Goal: Task Accomplishment & Management: Use online tool/utility

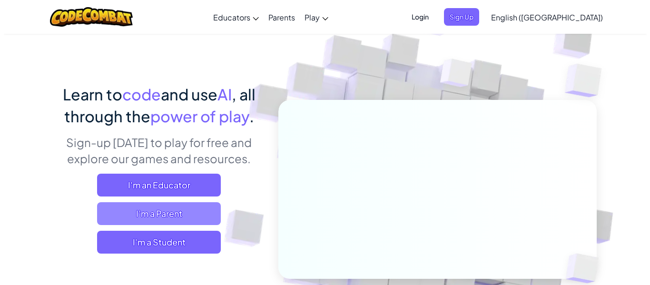
scroll to position [48, 0]
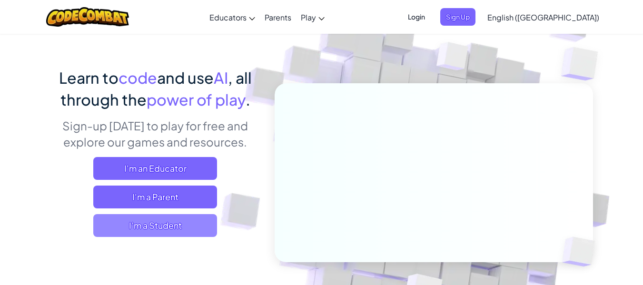
click at [177, 224] on span "I'm a Student" at bounding box center [155, 225] width 124 height 23
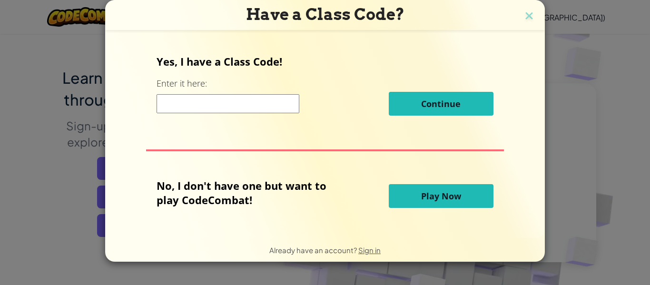
click at [417, 196] on button "Play Now" at bounding box center [441, 196] width 105 height 24
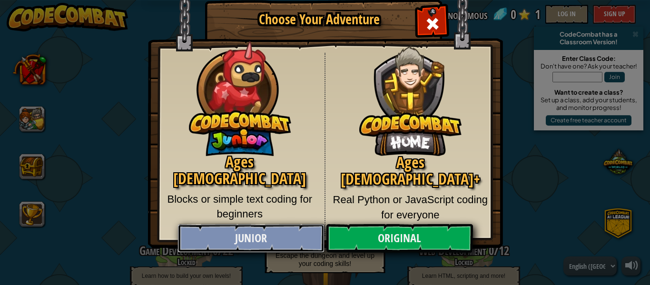
click at [270, 234] on link "Junior" at bounding box center [251, 238] width 147 height 29
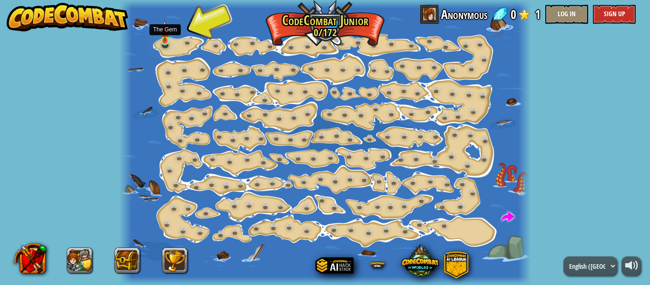
click at [165, 38] on img at bounding box center [164, 30] width 9 height 21
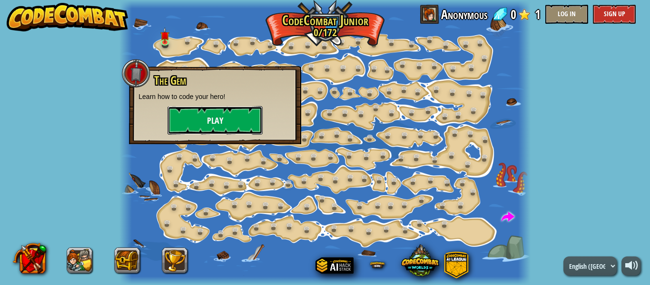
click at [207, 115] on button "Play" at bounding box center [215, 120] width 95 height 29
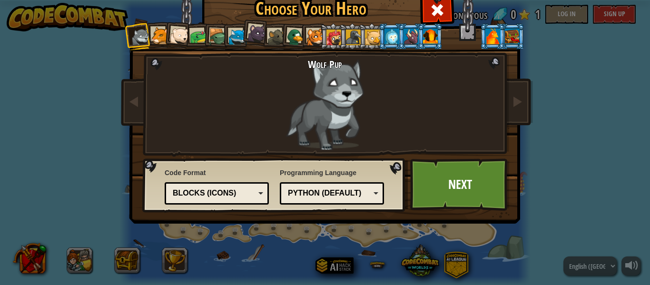
click at [366, 195] on div "Python (Default)" at bounding box center [329, 193] width 82 height 11
click at [354, 176] on div "Programming Language Python (Default) JavaScript Lua C++ Java (Experimental) Py…" at bounding box center [332, 186] width 104 height 41
click at [236, 192] on div "Blocks (Icons)" at bounding box center [214, 193] width 82 height 11
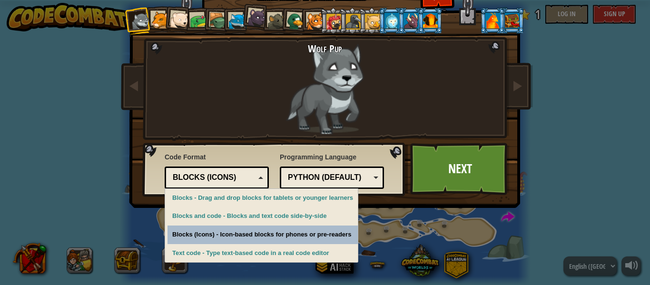
scroll to position [29, 0]
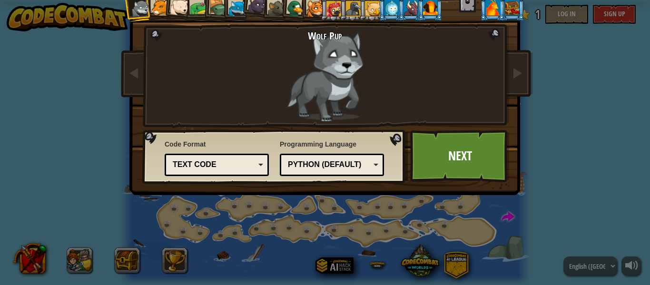
click at [228, 174] on div "Text code Blocks and code Blocks Blocks (Icons) Text code" at bounding box center [217, 165] width 104 height 22
click at [272, 264] on div "Choose Your Hero 0 Wolf Pup Cougar Polar Bear Cub Frog Turtle Blue Fox Panther …" at bounding box center [325, 114] width 390 height 313
click at [421, 160] on link "Next" at bounding box center [459, 156] width 99 height 52
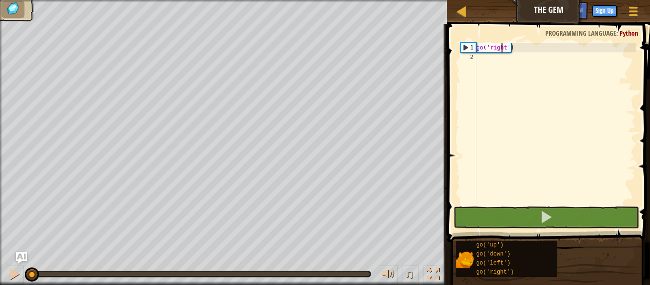
click at [502, 50] on div "go ( 'right' )" at bounding box center [555, 133] width 161 height 181
type textarea "go('right')"
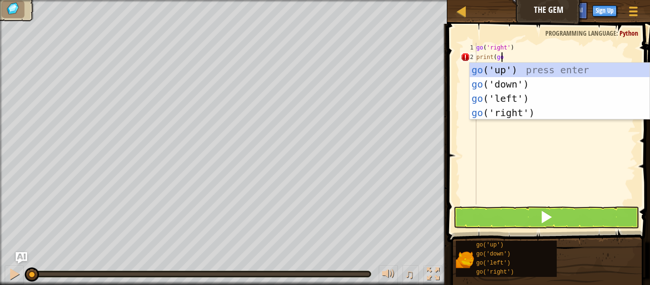
scroll to position [4, 1]
type textarea "print(go)"
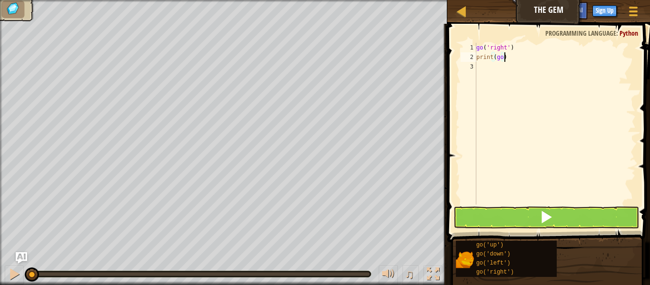
scroll to position [4, 0]
click at [579, 217] on button at bounding box center [547, 218] width 186 height 22
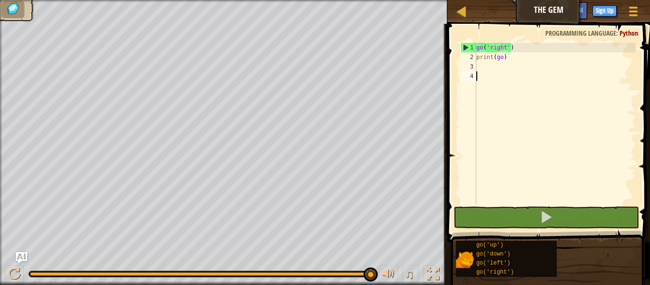
click at [512, 74] on div "go ( 'right' ) print ( go )" at bounding box center [555, 133] width 161 height 181
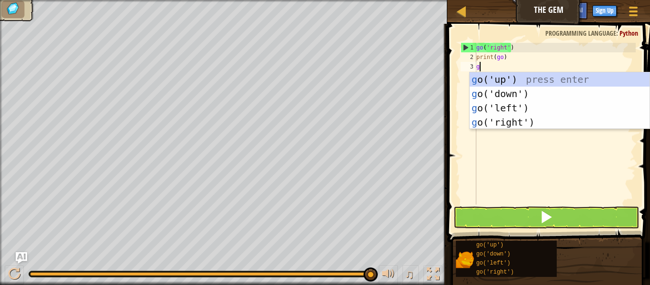
type textarea "go"
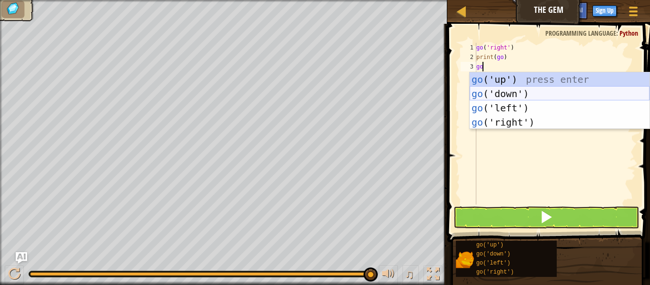
click at [512, 90] on div "go ('up') press enter go ('down') press enter go ('left') press enter go ('righ…" at bounding box center [560, 115] width 180 height 86
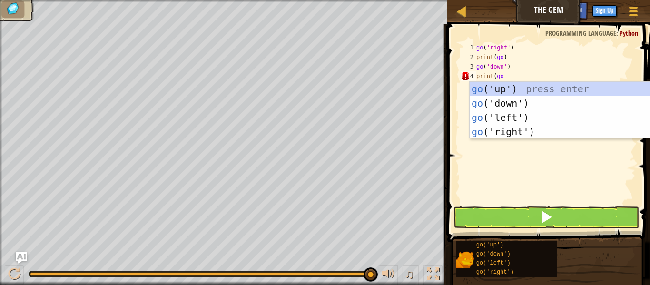
scroll to position [4, 1]
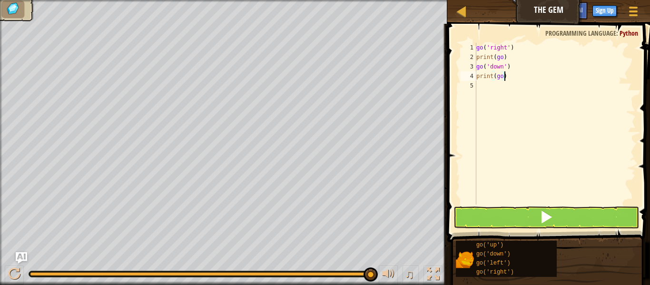
type textarea "print(go)"
click at [560, 218] on button at bounding box center [547, 218] width 186 height 22
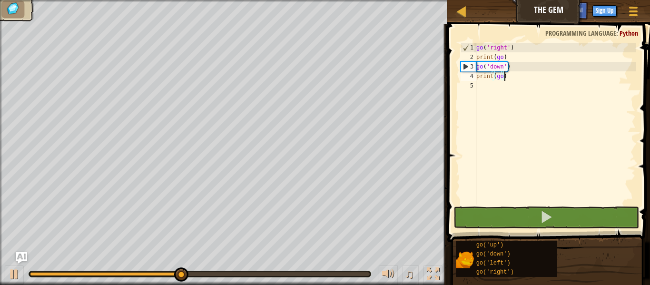
click at [603, 90] on div "go ( 'right' ) print ( go ) go ( 'down' ) print ( go )" at bounding box center [555, 133] width 161 height 181
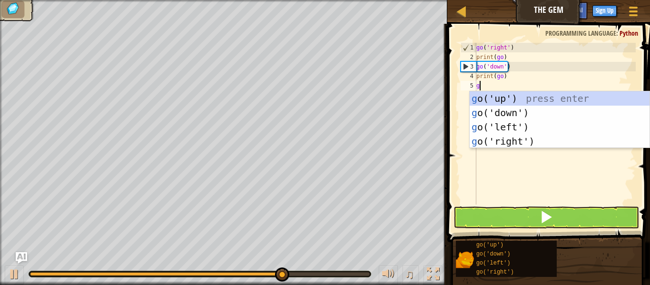
type textarea "go"
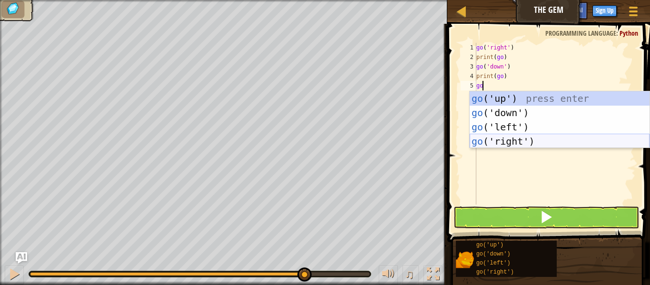
click at [498, 146] on div "go ('up') press enter go ('down') press enter go ('left') press enter go ('righ…" at bounding box center [560, 134] width 180 height 86
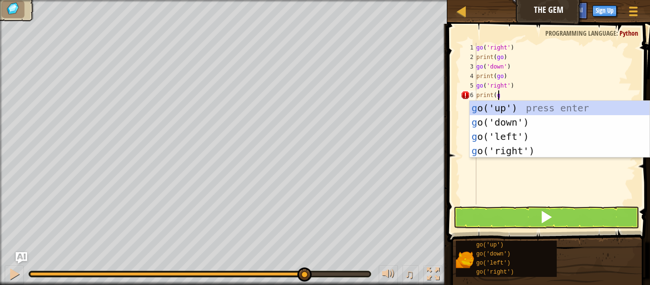
scroll to position [4, 1]
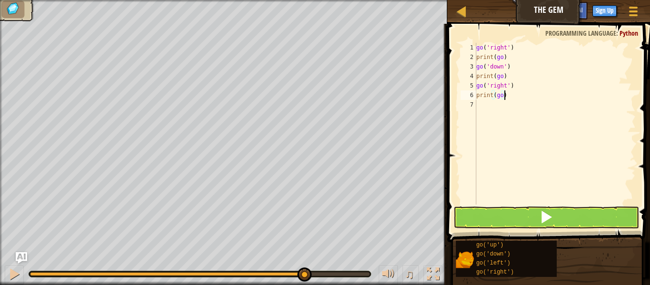
type textarea "print(go)"
click at [496, 216] on button at bounding box center [547, 218] width 186 height 22
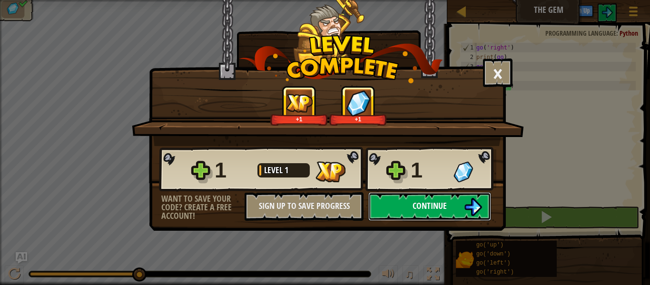
click at [410, 204] on button "Continue" at bounding box center [429, 206] width 123 height 29
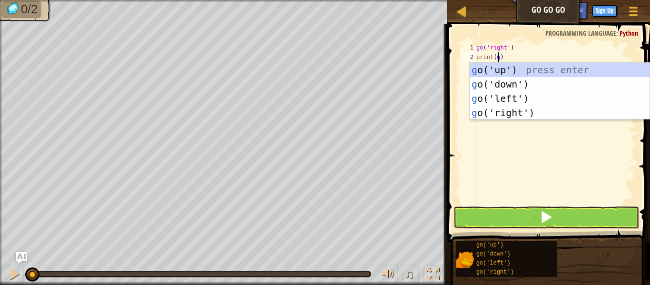
scroll to position [4, 1]
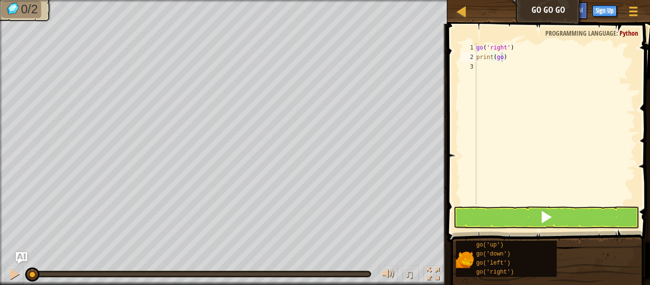
click at [529, 206] on span at bounding box center [550, 119] width 210 height 247
click at [529, 215] on button at bounding box center [547, 218] width 186 height 22
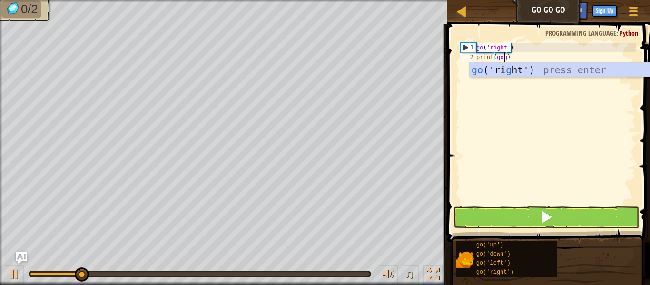
scroll to position [4, 2]
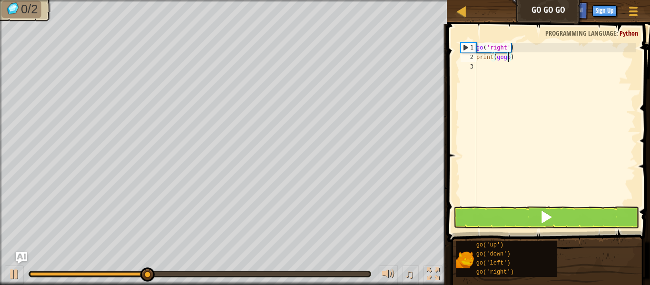
type textarea "print(go)"
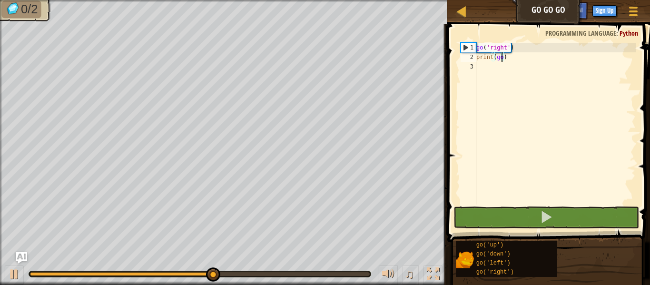
click at [557, 115] on div "go ( 'right' ) print ( go )" at bounding box center [555, 133] width 161 height 181
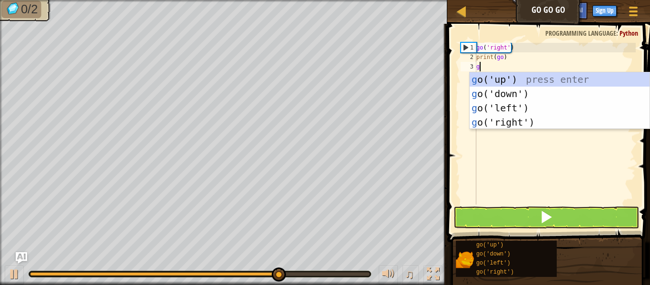
type textarea "go"
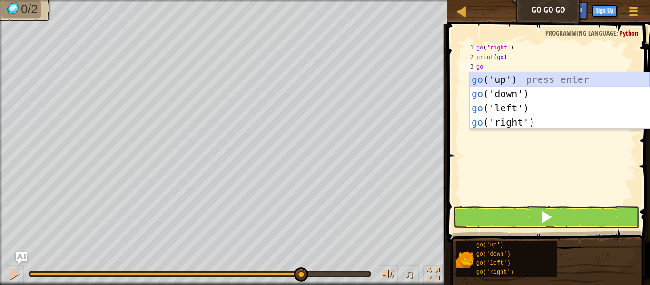
click at [544, 81] on div "go ('up') press enter go ('down') press enter go ('left') press enter go ('righ…" at bounding box center [560, 115] width 180 height 86
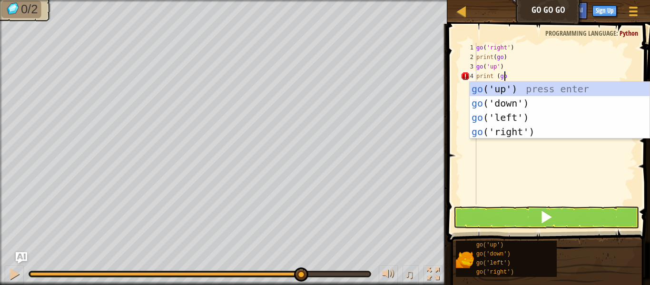
scroll to position [4, 2]
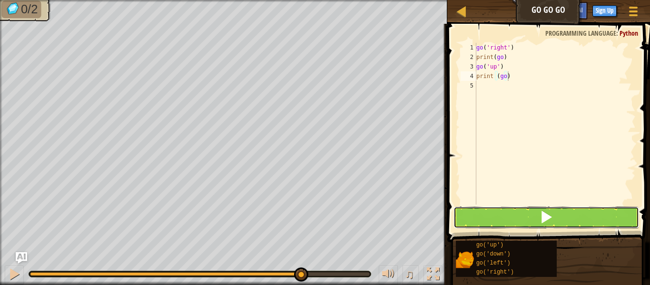
click at [599, 224] on button at bounding box center [547, 218] width 186 height 22
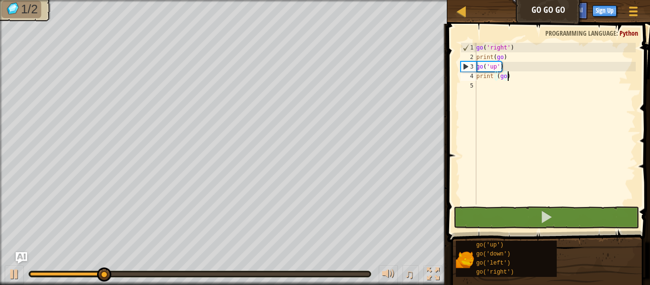
scroll to position [4, 2]
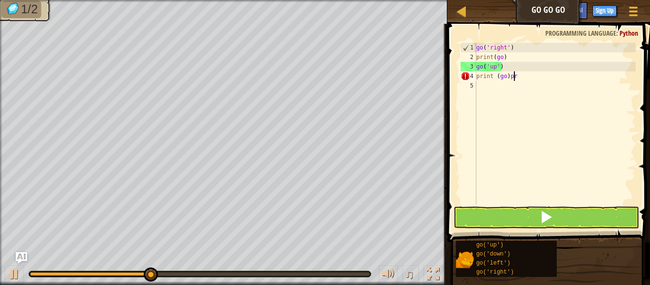
type textarea "print (go)"
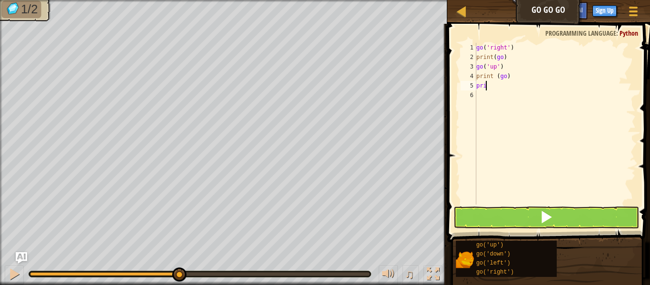
scroll to position [4, 0]
type textarea "p"
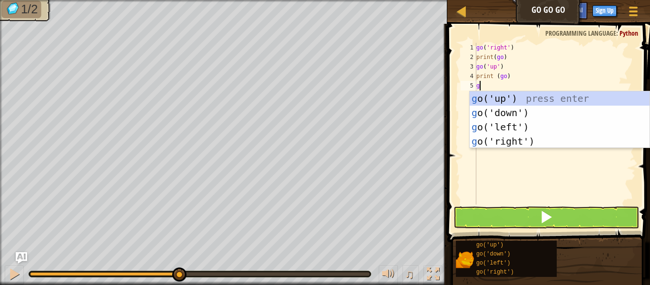
type textarea "gO"
click at [546, 140] on div "go ('up') press enter go ('down') press enter go ('left') press enter go ('righ…" at bounding box center [560, 134] width 180 height 86
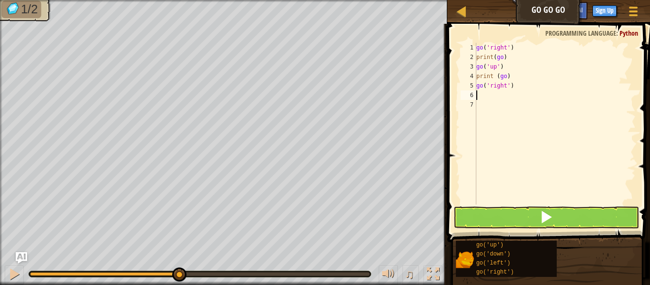
type textarea "g"
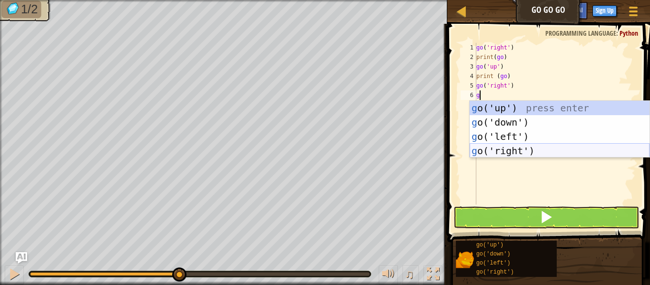
click at [482, 145] on div "g o('up') press enter g o('down') press enter g o('left') press enter g o('righ…" at bounding box center [560, 144] width 180 height 86
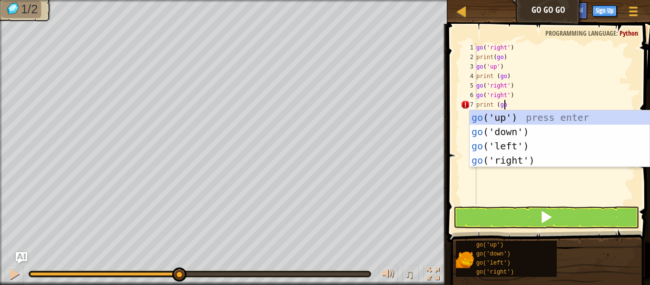
scroll to position [4, 2]
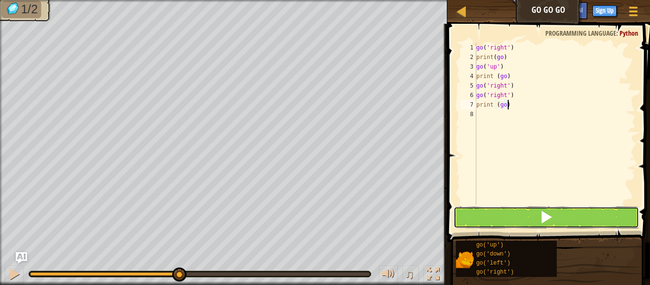
click at [527, 208] on button at bounding box center [547, 218] width 186 height 22
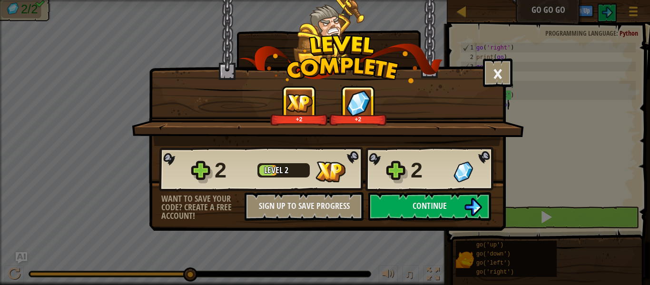
type textarea "print (go)"
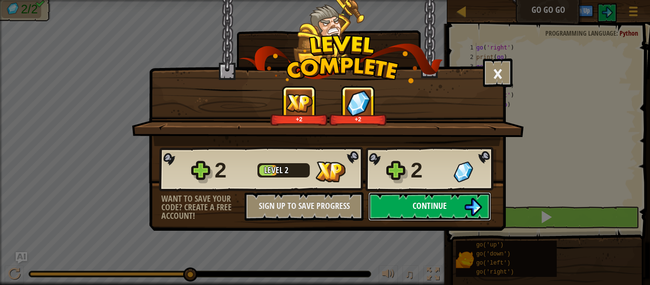
click at [391, 201] on button "Continue" at bounding box center [429, 206] width 123 height 29
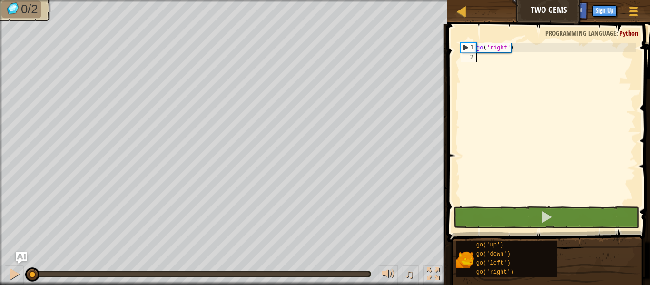
scroll to position [4, 0]
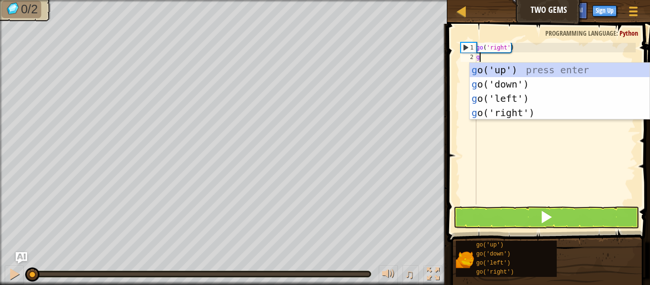
type textarea "go"
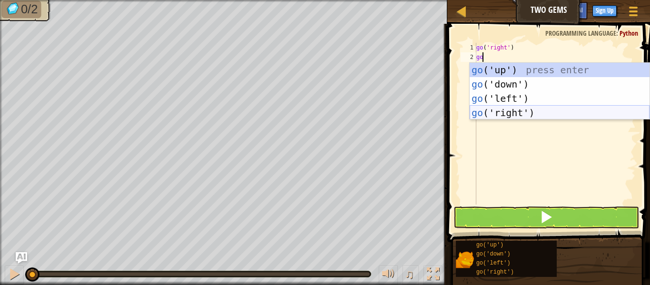
click at [591, 117] on div "go ('up') press enter go ('down') press enter go ('left') press enter go ('righ…" at bounding box center [560, 106] width 180 height 86
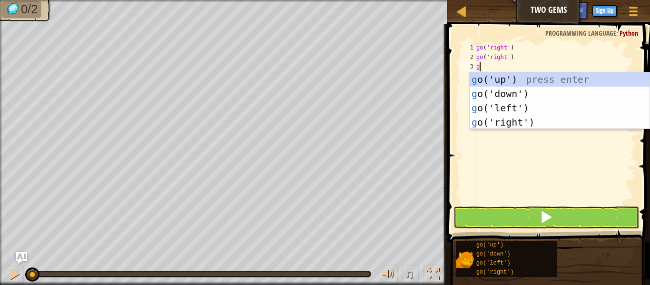
type textarea "go"
click at [508, 74] on div "go ('up') press enter go ('down') press enter go ('left') press enter go ('righ…" at bounding box center [560, 115] width 180 height 86
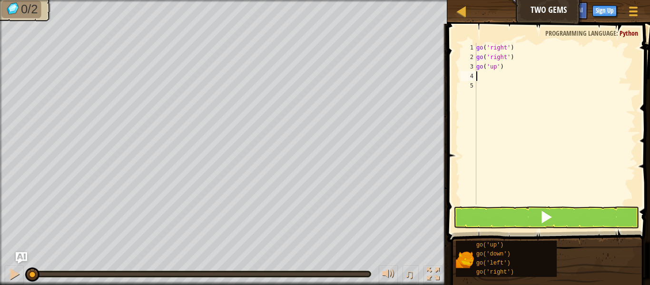
type textarea "go"
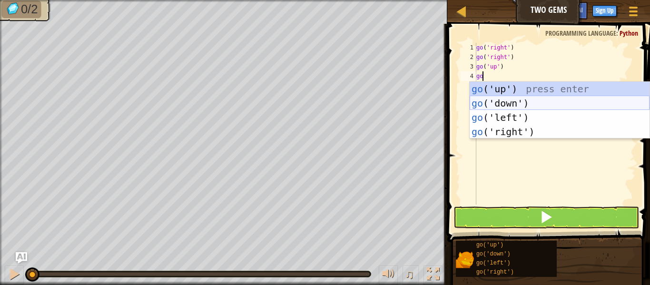
drag, startPoint x: 568, startPoint y: 109, endPoint x: 572, endPoint y: 112, distance: 5.1
click at [572, 112] on div "go ('up') press enter go ('down') press enter go ('left') press enter go ('righ…" at bounding box center [560, 125] width 180 height 86
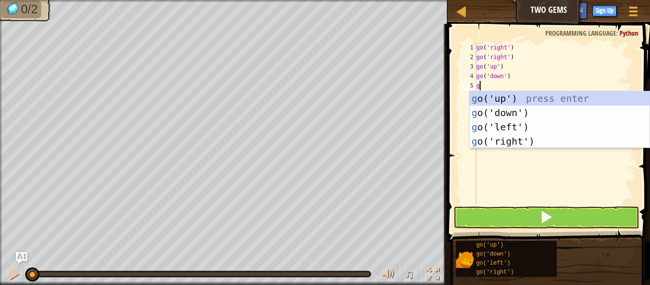
type textarea "go"
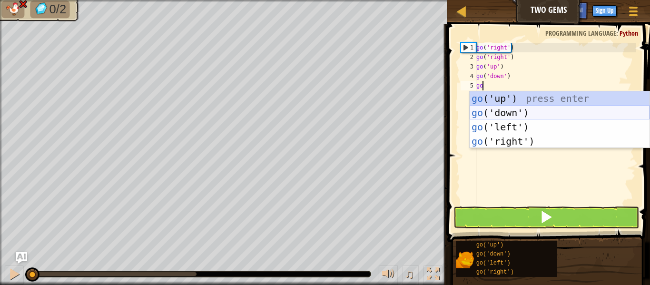
click at [541, 110] on div "go ('up') press enter go ('down') press enter go ('left') press enter go ('righ…" at bounding box center [560, 134] width 180 height 86
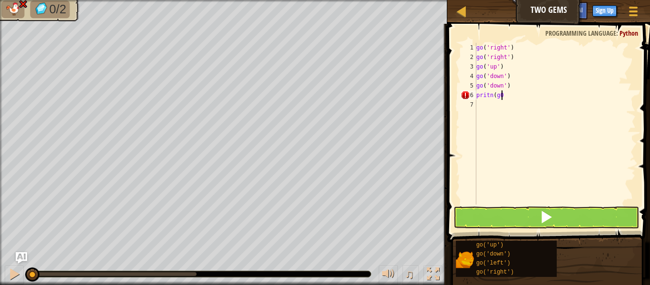
scroll to position [4, 1]
click at [542, 211] on span at bounding box center [546, 216] width 13 height 13
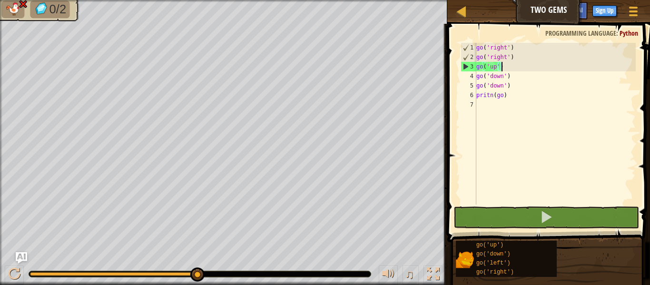
click at [536, 68] on div "go ( 'right' ) go ( 'right' ) go ( 'up' ) go ( 'down' ) go ( 'down' ) pritn ( g…" at bounding box center [555, 133] width 161 height 181
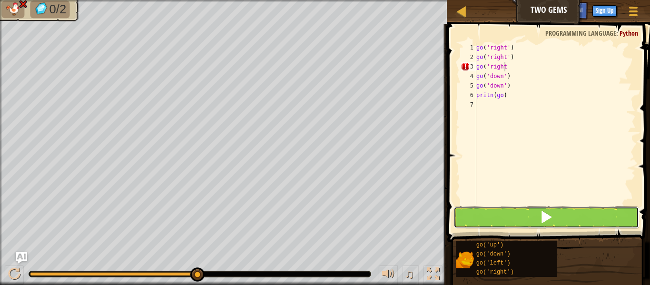
click at [548, 215] on span at bounding box center [546, 216] width 13 height 13
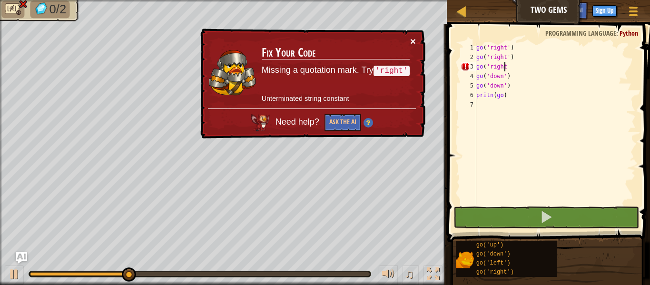
click at [411, 43] on button "×" at bounding box center [413, 41] width 6 height 10
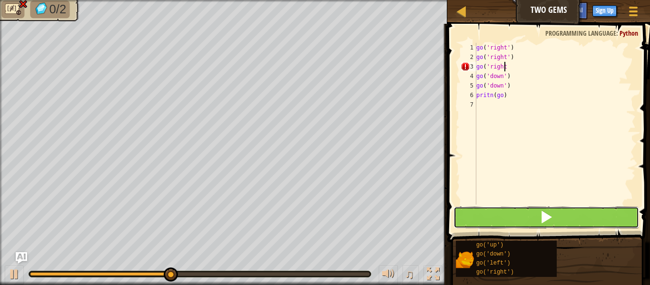
click at [512, 216] on button at bounding box center [547, 218] width 186 height 22
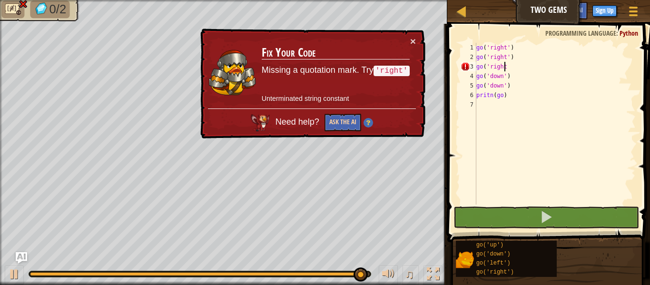
scroll to position [4, 2]
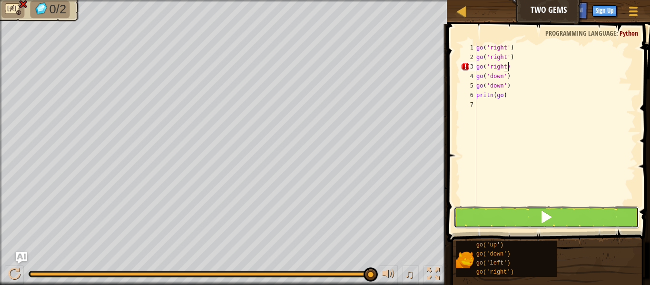
click at [618, 214] on button at bounding box center [547, 218] width 186 height 22
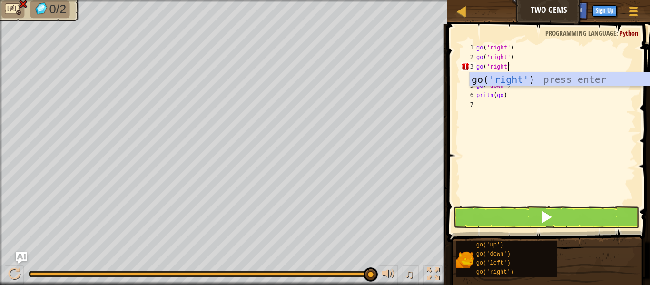
scroll to position [4, 2]
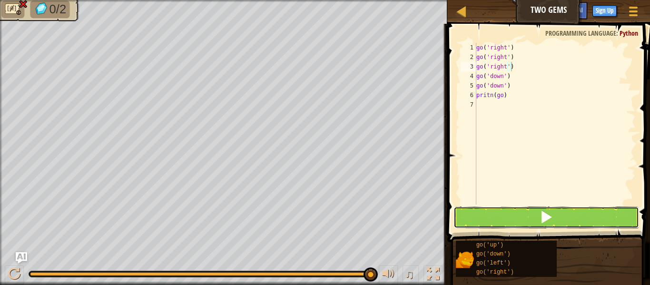
click at [590, 214] on button at bounding box center [547, 218] width 186 height 22
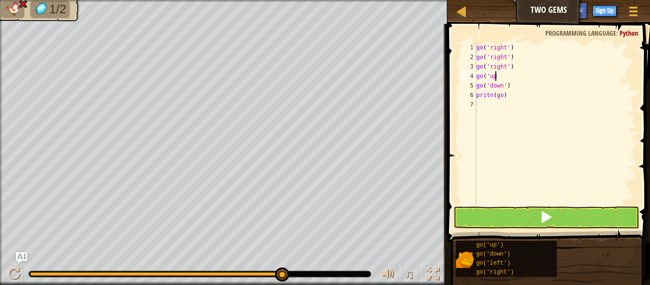
scroll to position [4, 1]
click at [527, 91] on div "go ( 'right' ) go ( 'right' ) go ( 'right' ) go ( 'up go ( 'down' ) pritn ( go )" at bounding box center [555, 133] width 161 height 181
type textarea "go('down')"
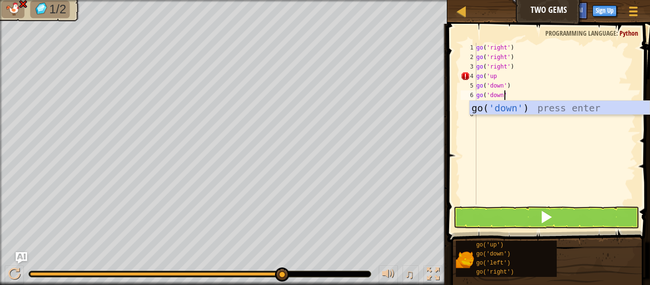
scroll to position [4, 2]
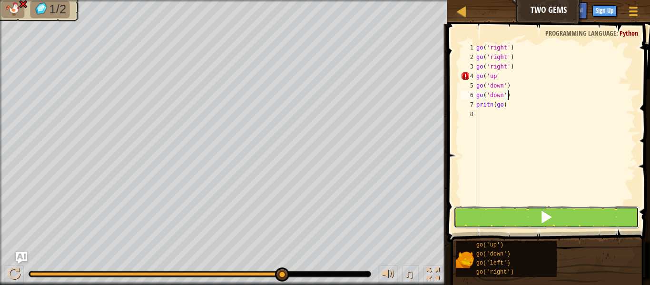
click at [518, 220] on button at bounding box center [547, 218] width 186 height 22
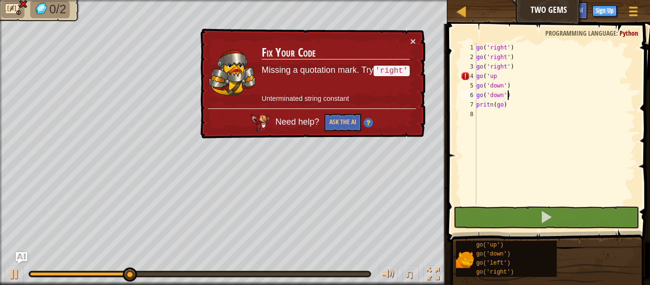
click at [500, 76] on div "go ( 'right' ) go ( 'right' ) go ( 'right' ) go ( 'up go ( 'down' ) go ( 'down'…" at bounding box center [555, 133] width 161 height 181
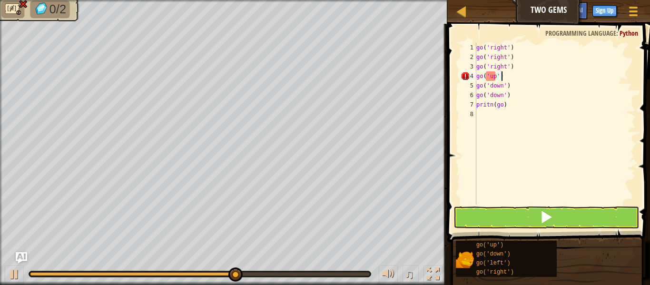
scroll to position [4, 1]
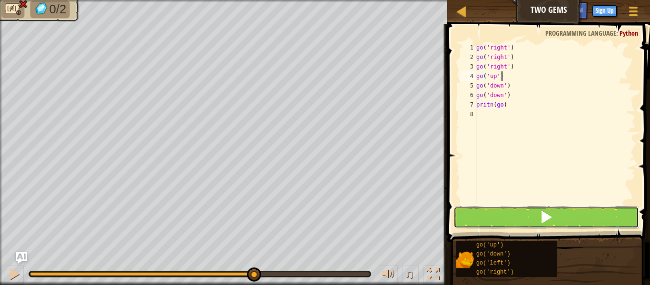
click at [554, 212] on button at bounding box center [547, 218] width 186 height 22
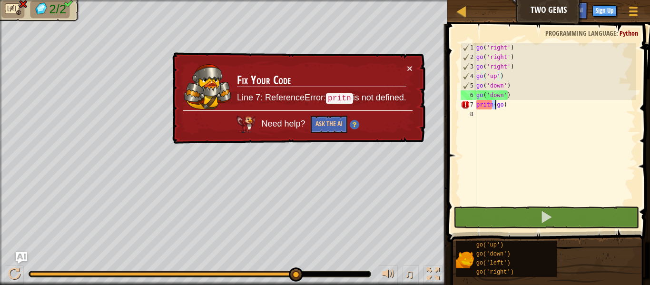
click at [495, 108] on div "go ( 'right' ) go ( 'right' ) go ( 'right' ) go ( 'up' ) go ( 'down' ) go ( 'do…" at bounding box center [555, 133] width 161 height 181
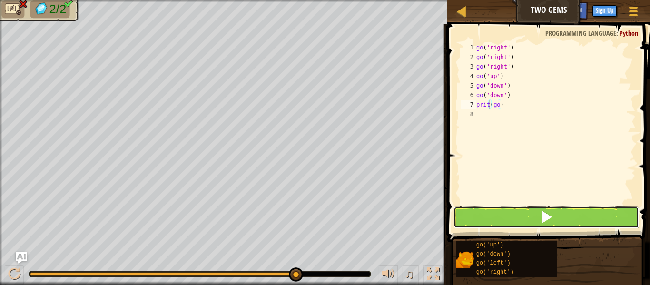
click at [468, 223] on button at bounding box center [547, 218] width 186 height 22
type textarea "print(go)"
click at [511, 213] on button at bounding box center [547, 218] width 186 height 22
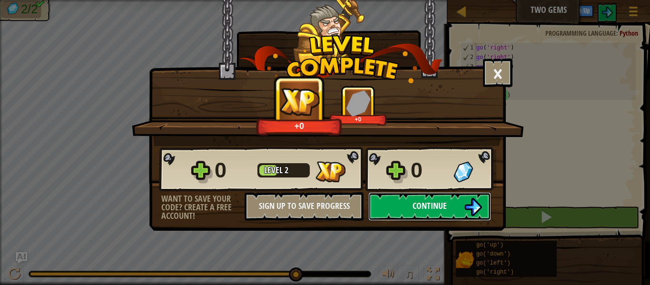
click at [460, 204] on button "Continue" at bounding box center [429, 206] width 123 height 29
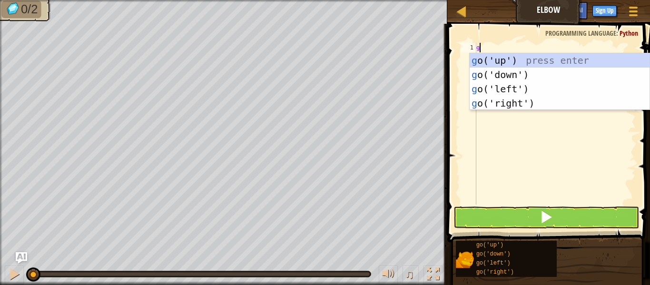
type textarea "go"
click at [612, 74] on div "go ('up') press enter go ('down') press enter go ('left') press enter go ('righ…" at bounding box center [560, 96] width 180 height 86
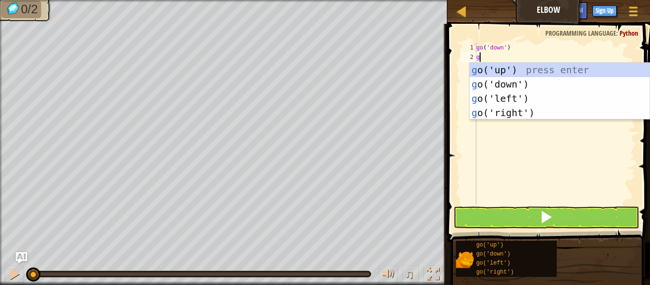
type textarea "go"
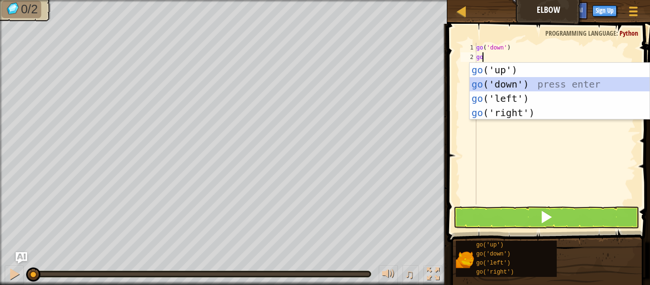
click at [608, 85] on div "go ('up') press enter go ('down') press enter go ('left') press enter go ('righ…" at bounding box center [560, 106] width 180 height 86
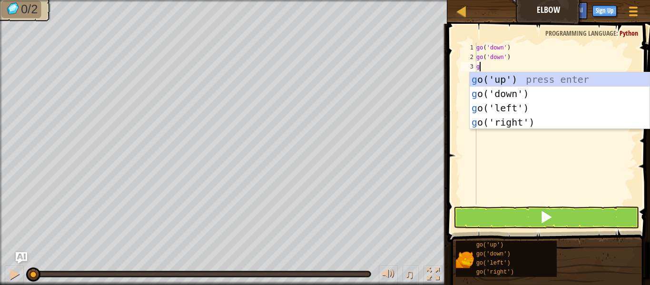
type textarea "go"
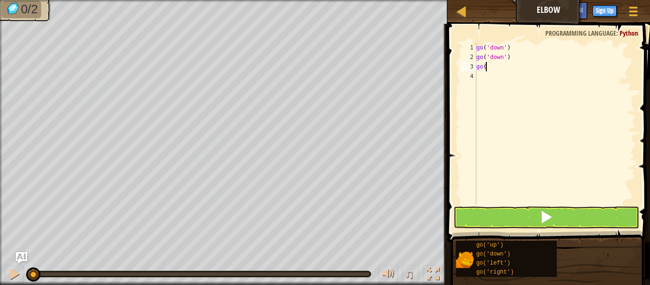
type textarea "go"
type textarea "go(l"
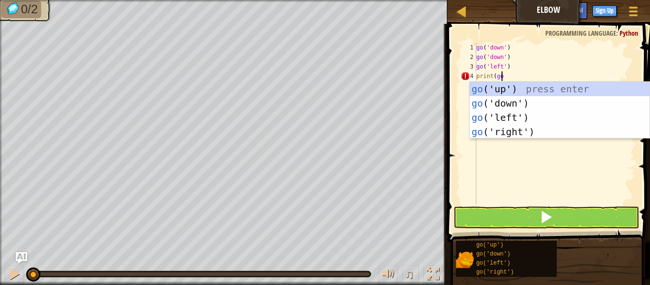
scroll to position [4, 1]
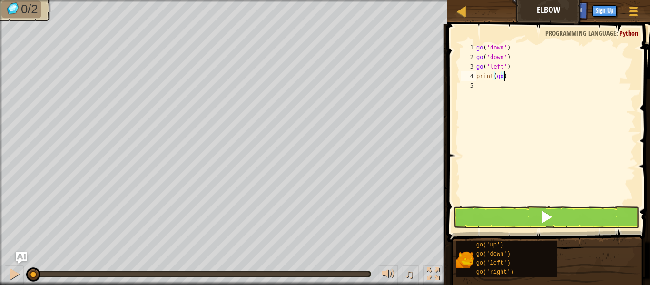
type textarea "print(go)"
drag, startPoint x: 500, startPoint y: 219, endPoint x: 469, endPoint y: 228, distance: 32.4
click at [500, 219] on button at bounding box center [547, 218] width 186 height 22
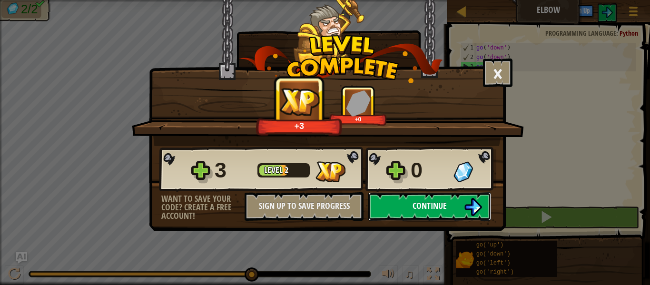
click at [429, 210] on span "Continue" at bounding box center [430, 206] width 34 height 12
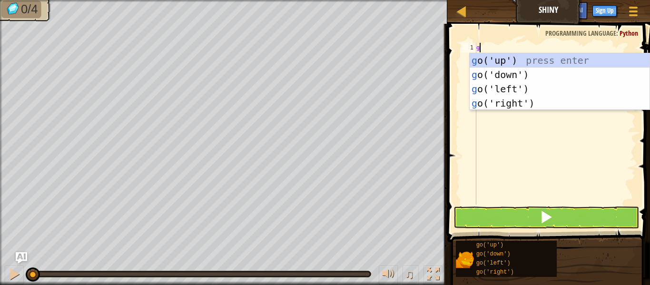
scroll to position [4, 0]
type textarea "go"
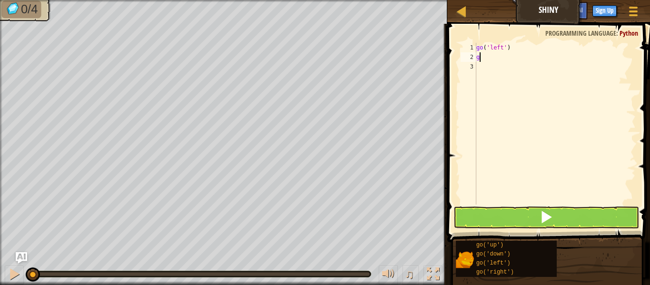
type textarea "go"
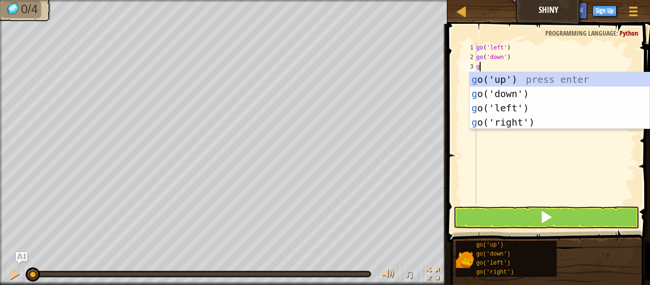
type textarea "go"
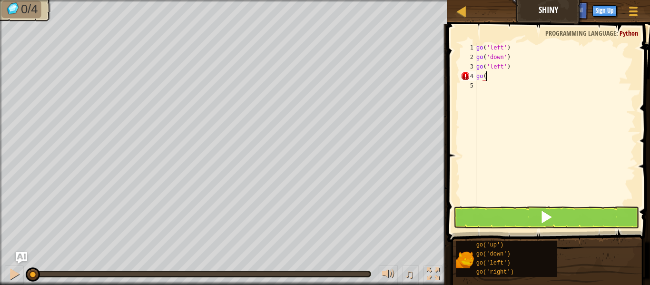
scroll to position [4, 0]
type textarea "go(up"
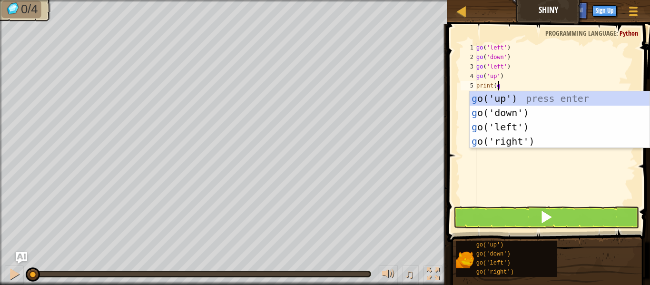
scroll to position [4, 1]
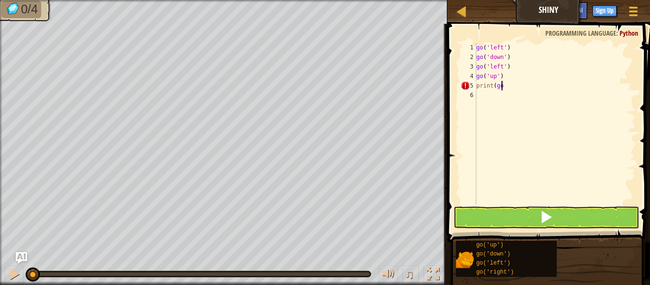
type textarea "print(go)"
click at [496, 224] on button at bounding box center [547, 218] width 186 height 22
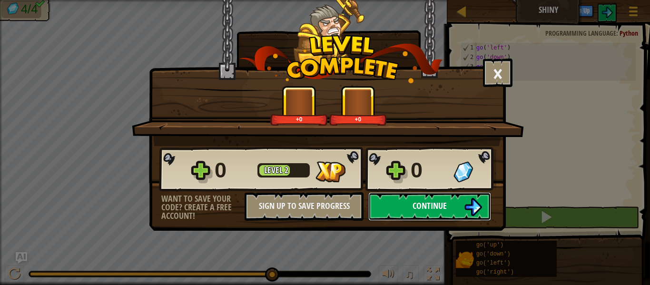
click at [420, 210] on span "Continue" at bounding box center [430, 206] width 34 height 12
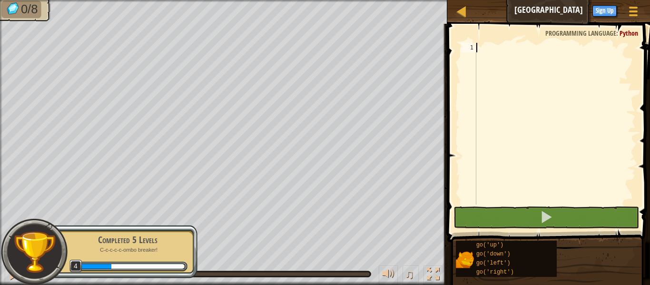
scroll to position [4, 0]
type textarea "go"
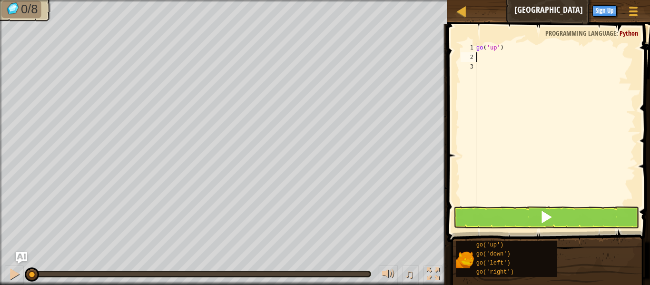
type textarea "go"
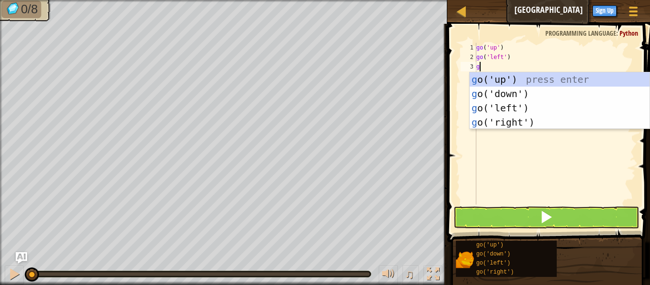
type textarea "go"
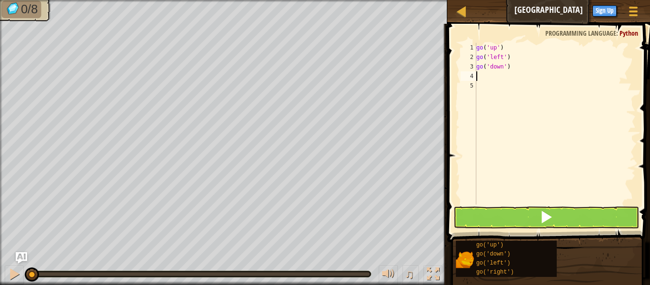
type textarea "g"
type textarea "go"
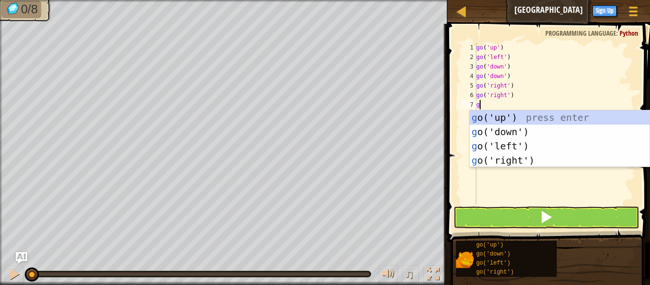
type textarea "go"
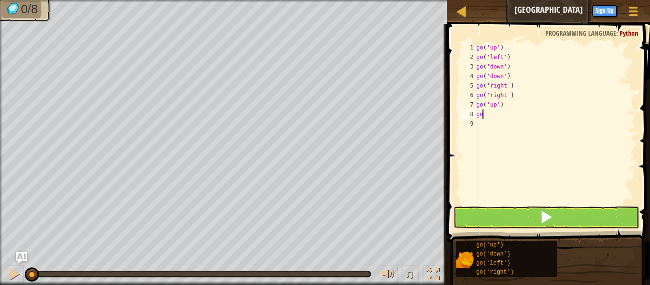
type textarea "g"
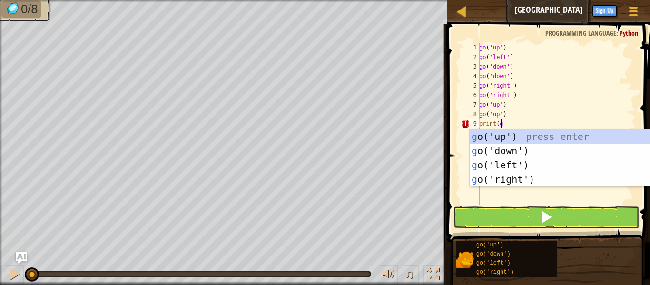
scroll to position [4, 1]
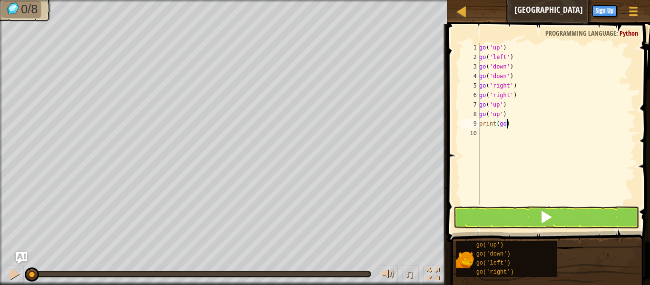
type textarea "print(go)"
click at [504, 217] on button at bounding box center [547, 218] width 186 height 22
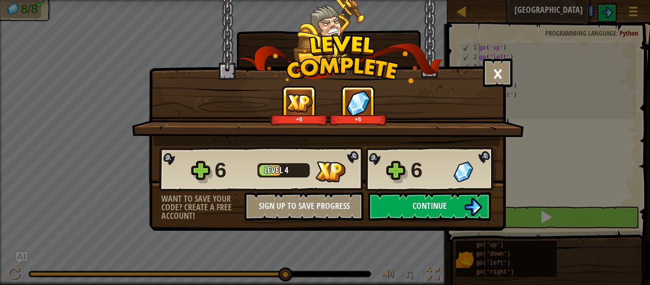
scroll to position [4, 0]
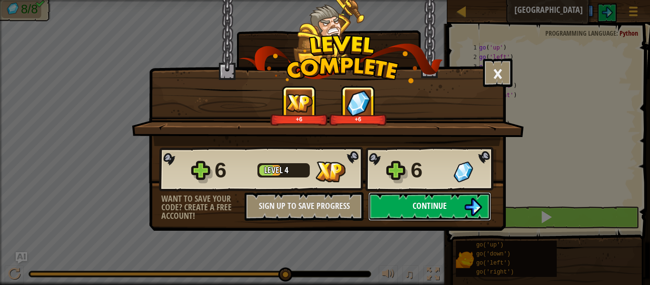
click at [388, 203] on button "Continue" at bounding box center [429, 206] width 123 height 29
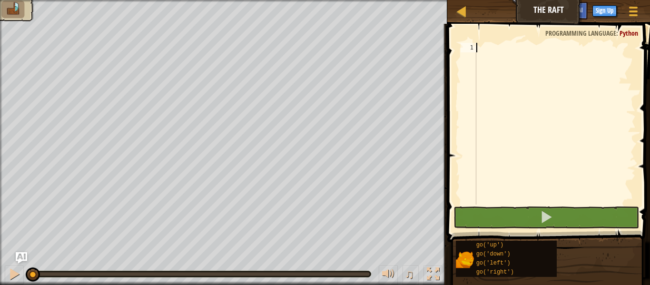
type textarea "go"
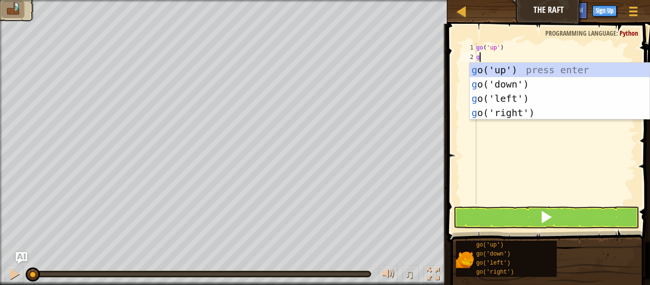
type textarea "go"
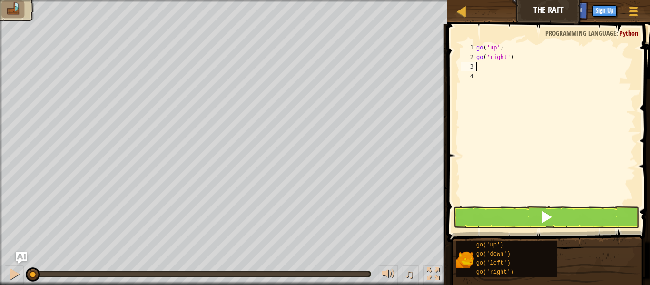
type textarea "go"
type textarea "p"
type textarea "g"
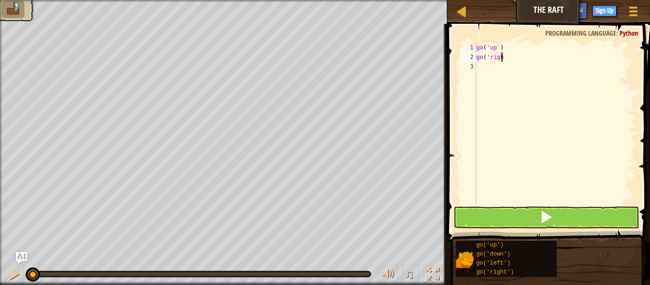
type textarea "g"
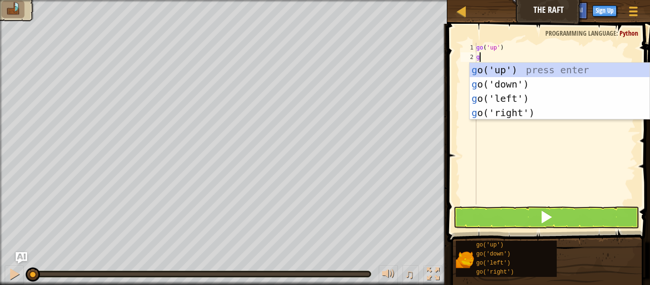
type textarea "go"
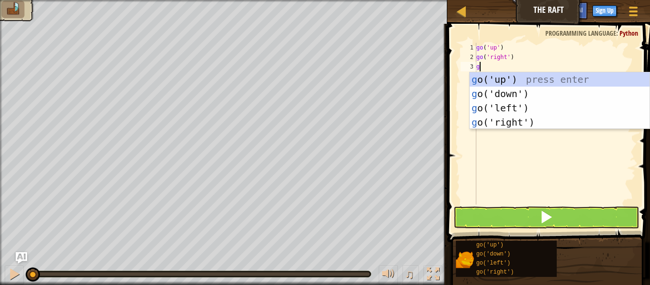
type textarea "go"
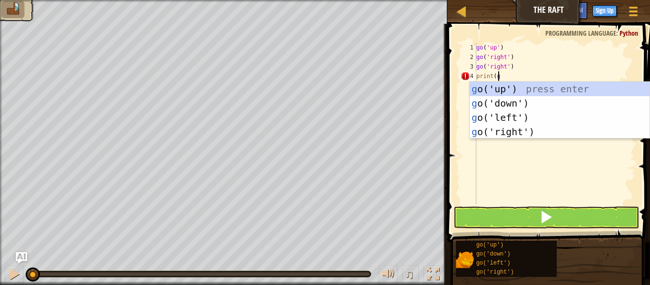
scroll to position [4, 1]
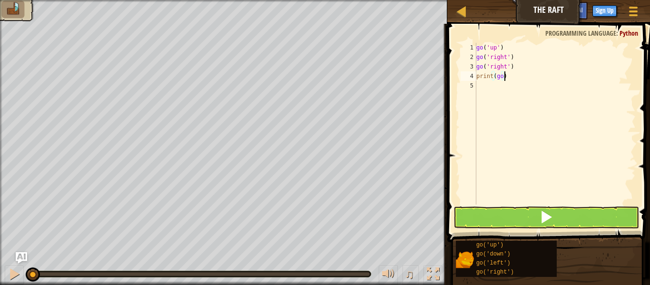
type textarea "print(go)"
click at [599, 220] on button at bounding box center [547, 218] width 186 height 22
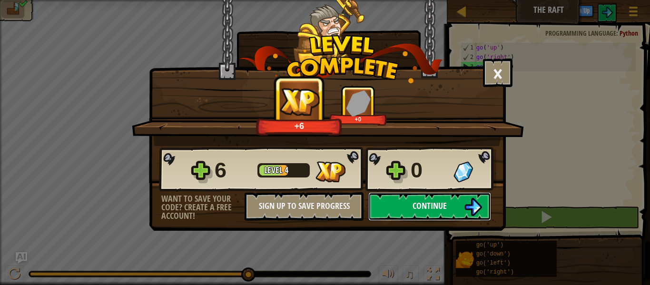
click at [477, 193] on button "Continue" at bounding box center [429, 206] width 123 height 29
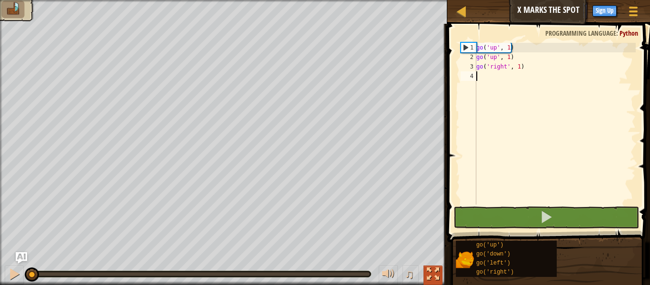
click at [435, 271] on div at bounding box center [433, 274] width 12 height 12
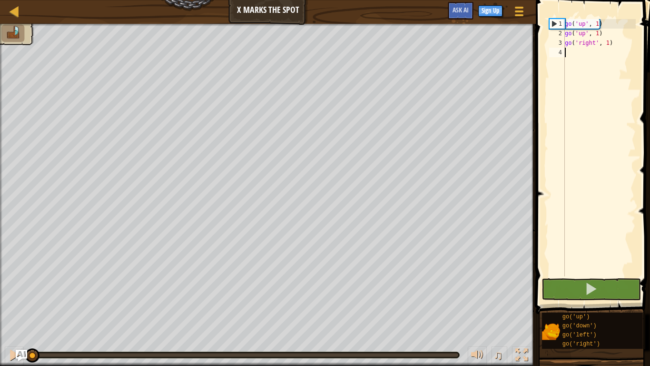
click at [5, 15] on div "Map X Marks the Spot Game Menu Sign Up Ask AI" at bounding box center [268, 12] width 536 height 24
click at [15, 21] on div "Map X Marks the Spot Game Menu Sign Up Ask AI" at bounding box center [268, 12] width 536 height 24
click at [16, 15] on div at bounding box center [15, 11] width 12 height 12
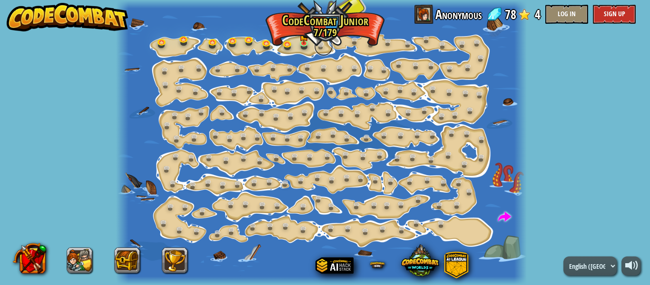
click at [319, 48] on link at bounding box center [323, 46] width 19 height 19
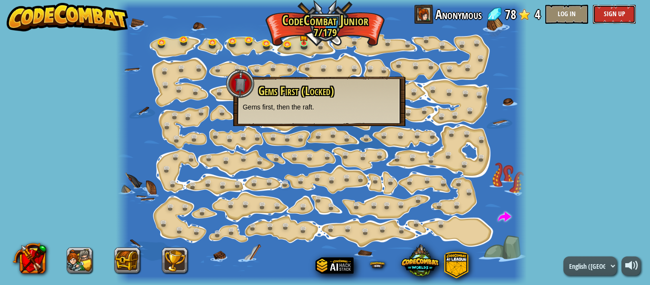
click at [601, 20] on button "Sign Up" at bounding box center [614, 14] width 43 height 19
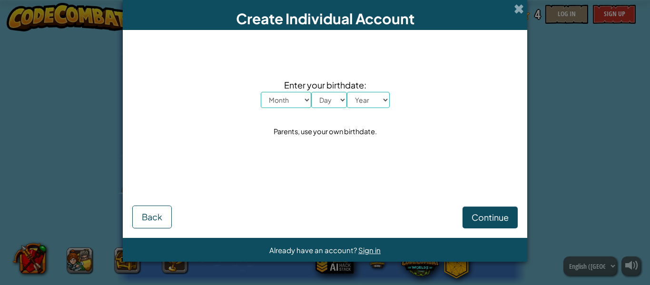
click at [296, 99] on select "Month January February March April May June July August September October Novem…" at bounding box center [286, 100] width 50 height 16
select select "7"
click at [261, 92] on select "Month January February March April May June July August September October Novem…" at bounding box center [286, 100] width 50 height 16
click at [330, 107] on select "Day 1 2 3 4 5 6 7 8 9 10 11 12 13 14 15 16 17 18 19 20 21 22 23 24 25 26 27 28 …" at bounding box center [329, 100] width 36 height 16
select select "5"
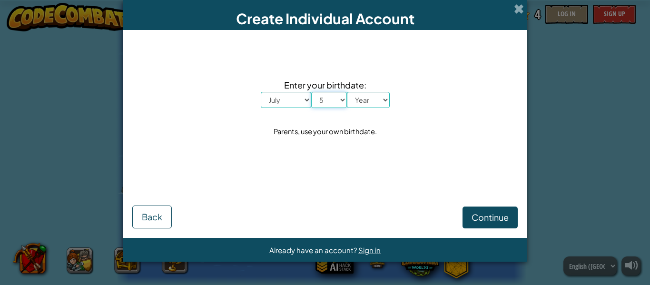
click at [311, 92] on select "Day 1 2 3 4 5 6 7 8 9 10 11 12 13 14 15 16 17 18 19 20 21 22 23 24 25 26 27 28 …" at bounding box center [329, 100] width 36 height 16
click at [359, 98] on select "Year 2025 2024 2023 2022 2021 2020 2019 2018 2017 2016 2015 2014 2013 2012 2011…" at bounding box center [368, 100] width 43 height 16
select select "2001"
click at [347, 92] on select "Year 2025 2024 2023 2022 2021 2020 2019 2018 2017 2016 2015 2014 2013 2012 2011…" at bounding box center [368, 100] width 43 height 16
click at [500, 219] on span "Continue" at bounding box center [490, 217] width 37 height 11
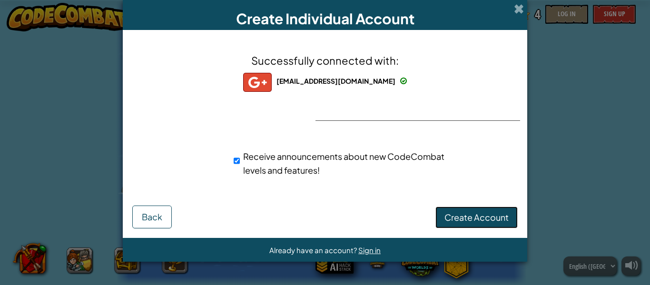
click at [465, 219] on span "Create Account" at bounding box center [477, 217] width 64 height 11
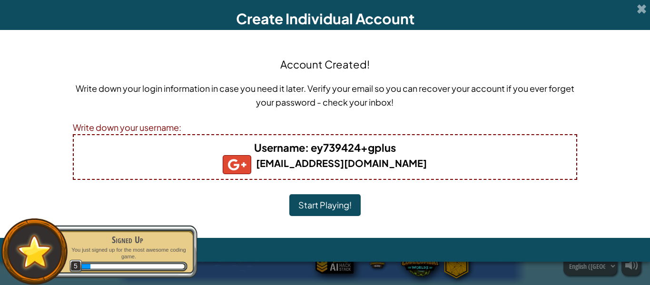
click at [313, 199] on button "Start Playing!" at bounding box center [324, 205] width 71 height 22
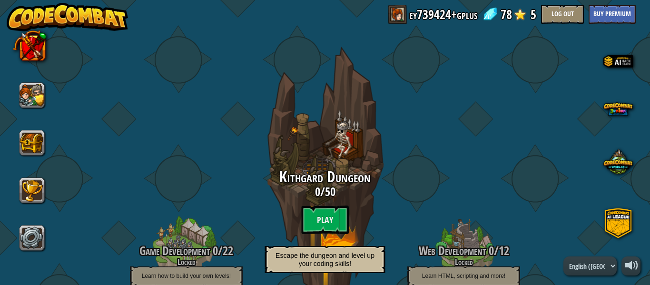
click at [313, 199] on div "Kithgard Dungeon 0 / 50 Play Escape the dungeon and level up your coding skills!" at bounding box center [325, 223] width 151 height 109
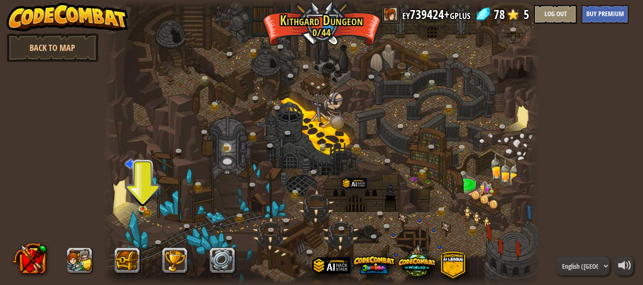
click at [134, 239] on div at bounding box center [321, 142] width 436 height 285
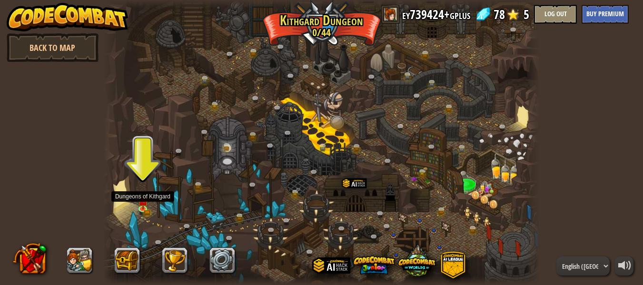
click at [139, 190] on div at bounding box center [321, 142] width 436 height 285
click at [136, 239] on div at bounding box center [321, 142] width 436 height 285
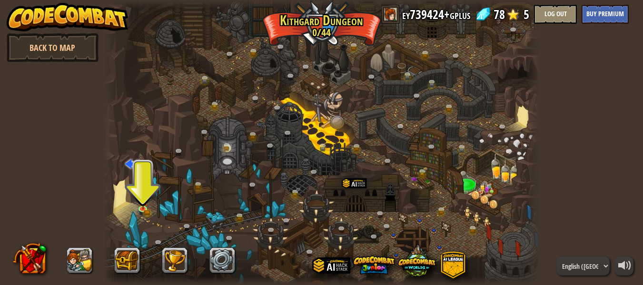
click at [136, 239] on div at bounding box center [321, 142] width 436 height 285
click at [136, 251] on button at bounding box center [127, 260] width 26 height 26
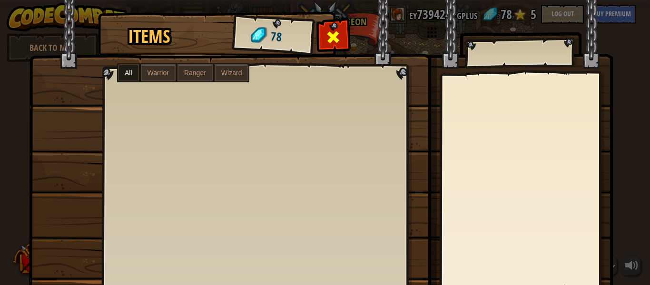
click at [335, 46] on div at bounding box center [333, 40] width 30 height 30
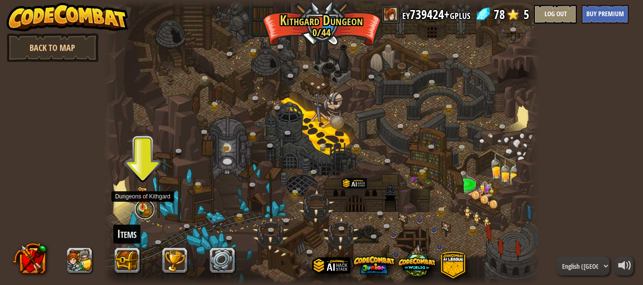
click at [137, 207] on link at bounding box center [144, 209] width 19 height 19
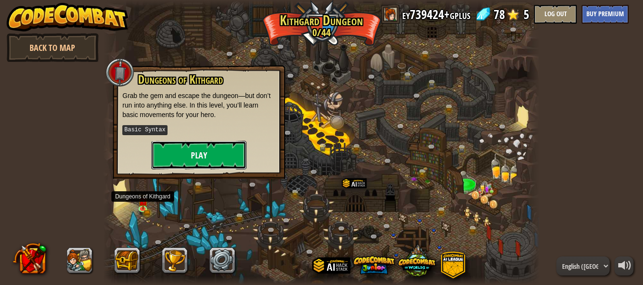
click at [202, 143] on button "Play" at bounding box center [198, 155] width 95 height 29
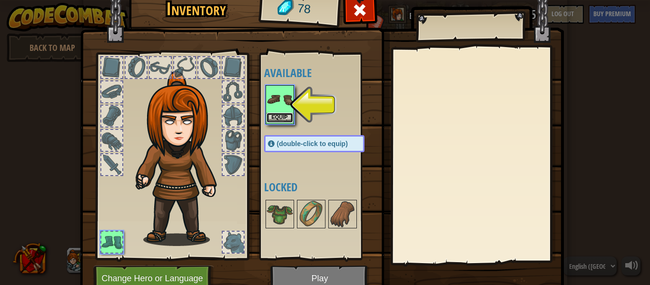
click at [270, 121] on button "Equip" at bounding box center [280, 118] width 27 height 10
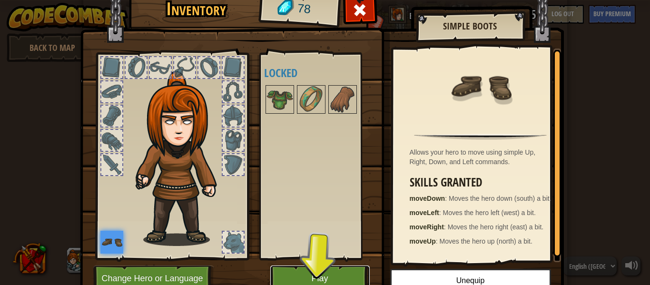
click at [331, 274] on button "Play" at bounding box center [319, 279] width 99 height 26
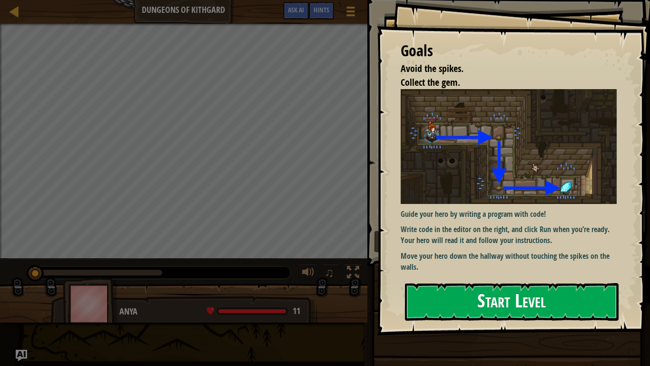
click at [540, 285] on button "Start Level" at bounding box center [512, 302] width 214 height 38
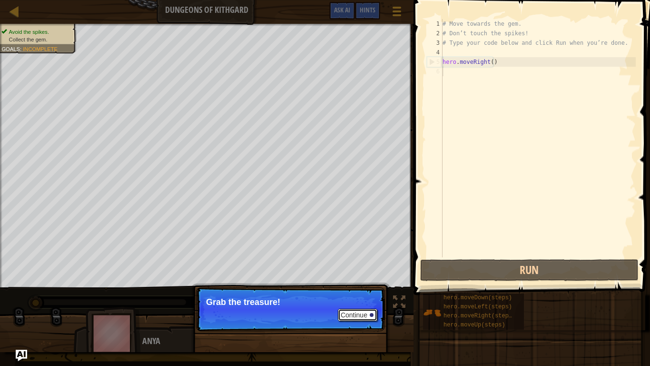
click at [359, 285] on button "Continue" at bounding box center [358, 314] width 40 height 12
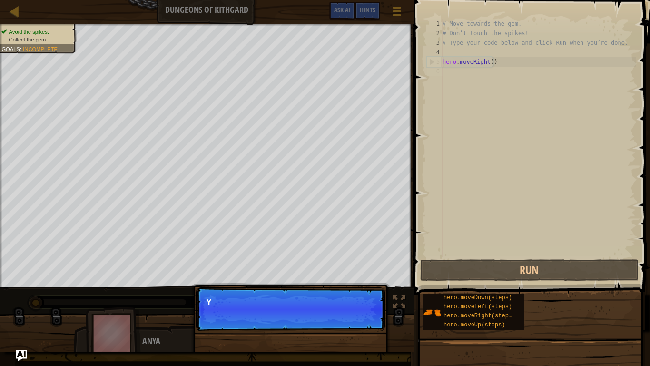
scroll to position [4, 0]
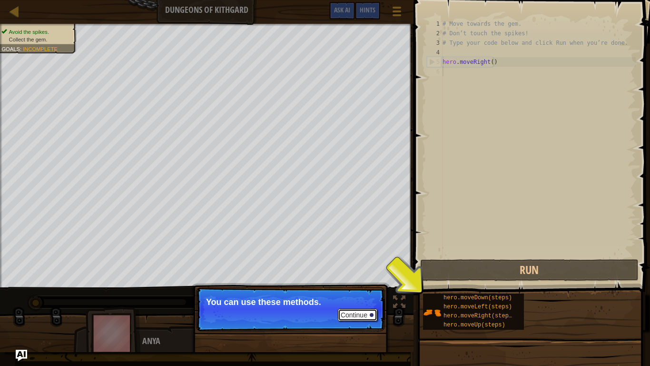
click at [358, 285] on button "Continue" at bounding box center [358, 314] width 40 height 12
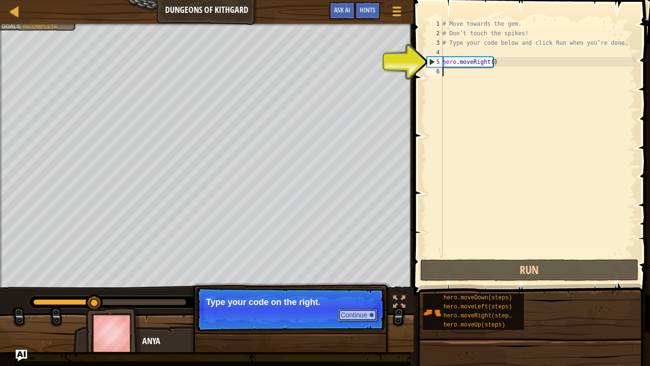
click at [360, 285] on button "Continue" at bounding box center [358, 314] width 40 height 12
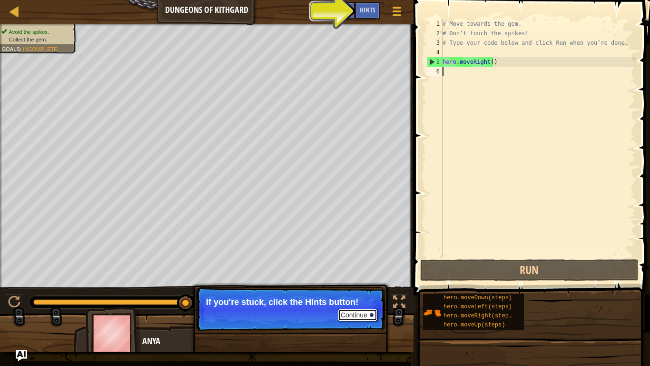
click at [367, 285] on button "Continue" at bounding box center [358, 314] width 40 height 12
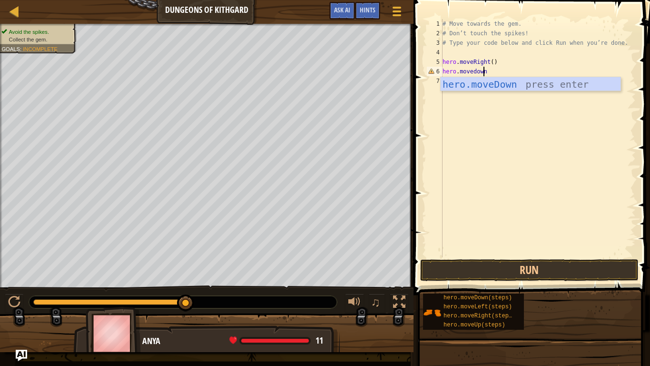
scroll to position [4, 3]
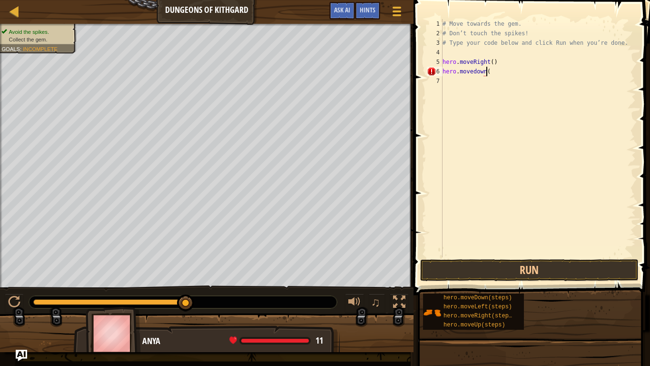
type textarea "hero.movedown()"
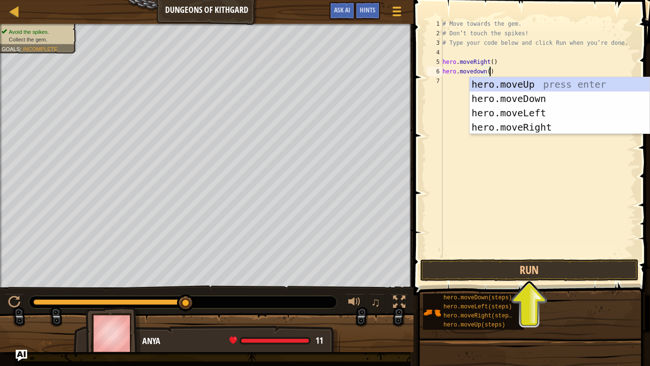
click at [519, 138] on div "# Move towards the gem. # Don’t touch the spikes! # Type your code below and cl…" at bounding box center [538, 147] width 195 height 257
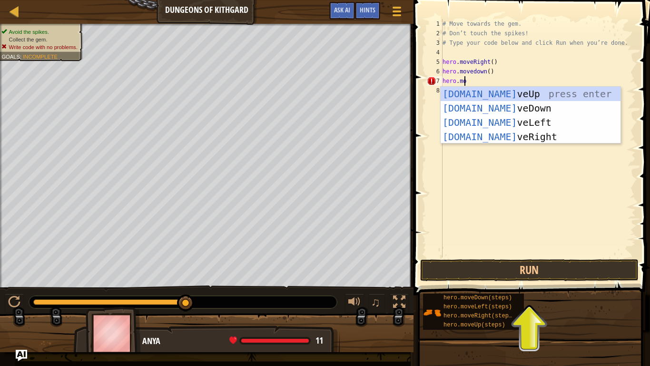
scroll to position [4, 1]
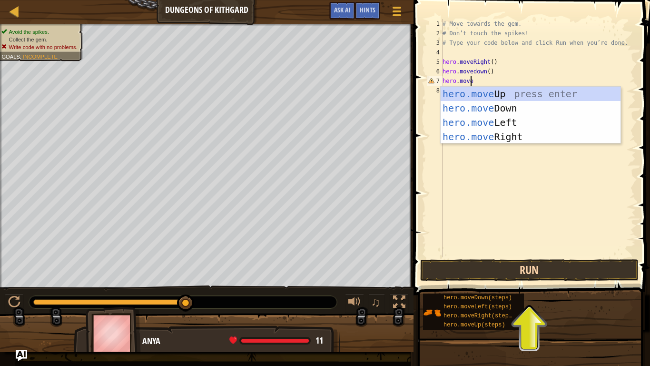
type textarea "hero.move"
click at [539, 265] on button "Run" at bounding box center [529, 270] width 218 height 22
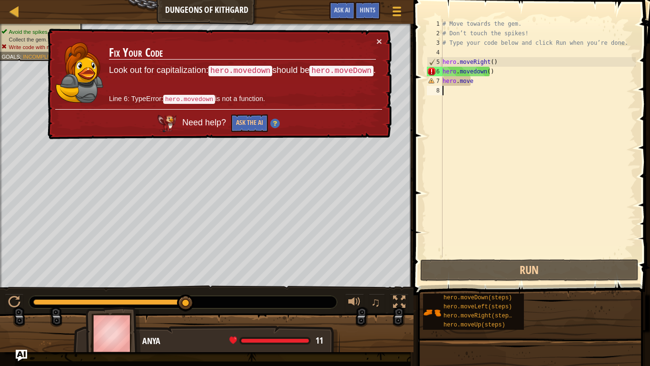
click at [529, 87] on div "# Move towards the gem. # Don’t touch the spikes! # Type your code below and cl…" at bounding box center [538, 147] width 195 height 257
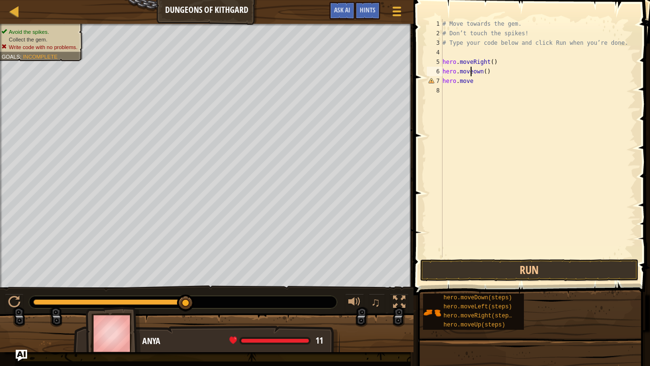
scroll to position [4, 2]
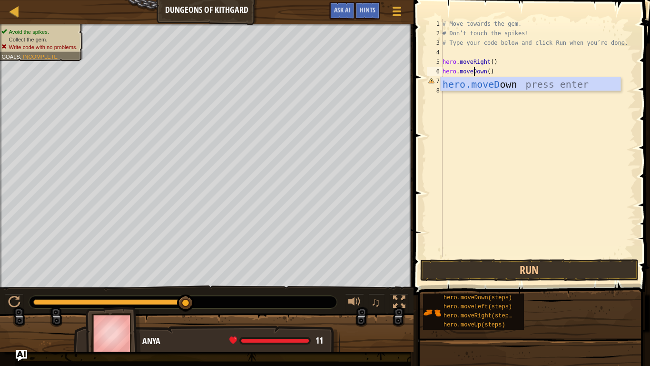
click at [531, 87] on div "hero.moveD own press enter" at bounding box center [531, 98] width 180 height 43
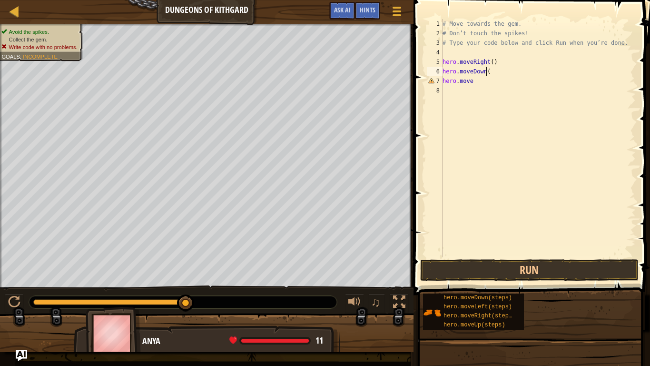
scroll to position [4, 3]
type textarea "hero.moveDown()"
click at [531, 87] on div "# Move towards the gem. # Don’t touch the spikes! # Type your code below and cl…" at bounding box center [538, 147] width 195 height 257
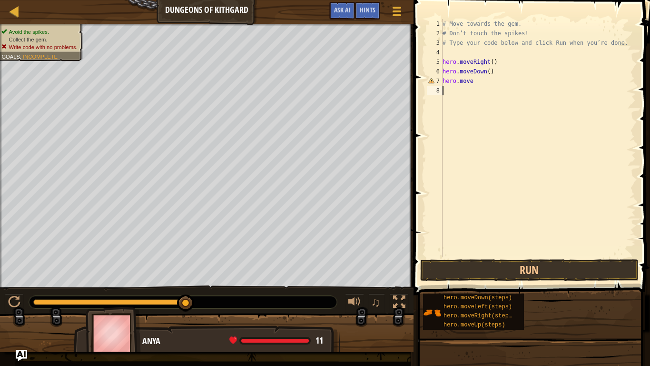
click at [531, 87] on div "# Move towards the gem. # Don’t touch the spikes! # Type your code below and cl…" at bounding box center [538, 147] width 195 height 257
type textarea "e"
click at [523, 271] on button "Run" at bounding box center [529, 270] width 218 height 22
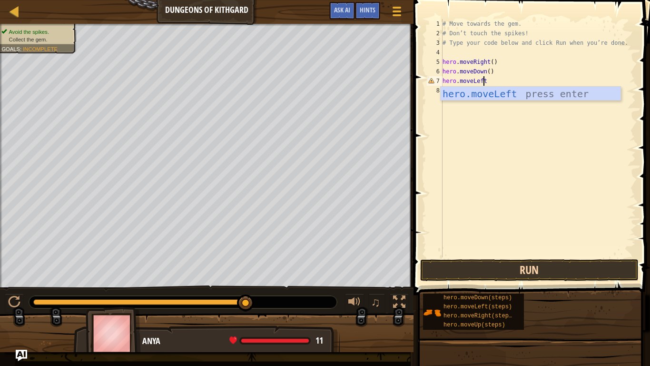
scroll to position [4, 3]
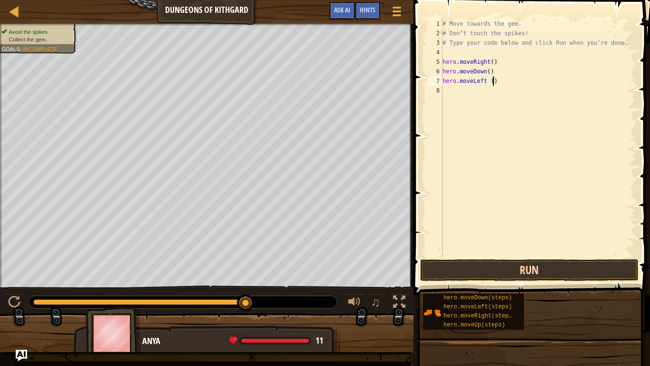
type textarea "hero.moveLeft ()"
click at [523, 271] on button "Run" at bounding box center [529, 270] width 218 height 22
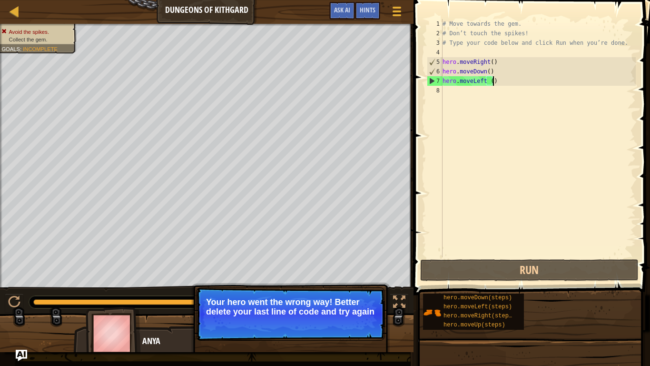
scroll to position [4, 0]
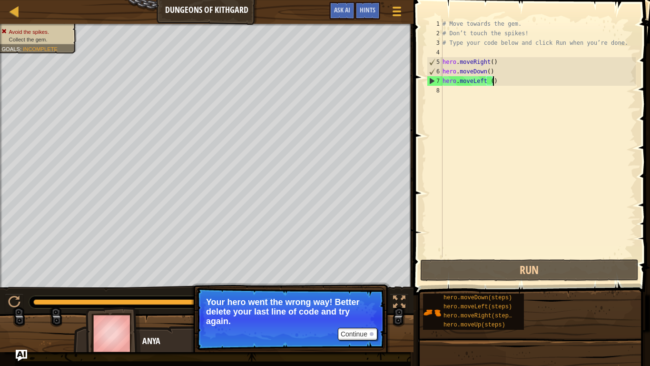
drag, startPoint x: 510, startPoint y: 91, endPoint x: 432, endPoint y: 144, distance: 94.0
click at [512, 87] on div "# Move towards the gem. # Don’t touch the spikes! # Type your code below and cl…" at bounding box center [538, 147] width 195 height 257
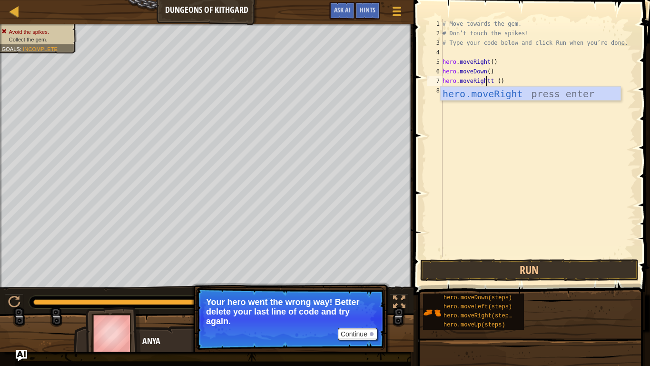
scroll to position [4, 3]
type textarea "hero.moveRight ()"
click at [546, 271] on button "Run" at bounding box center [529, 270] width 218 height 22
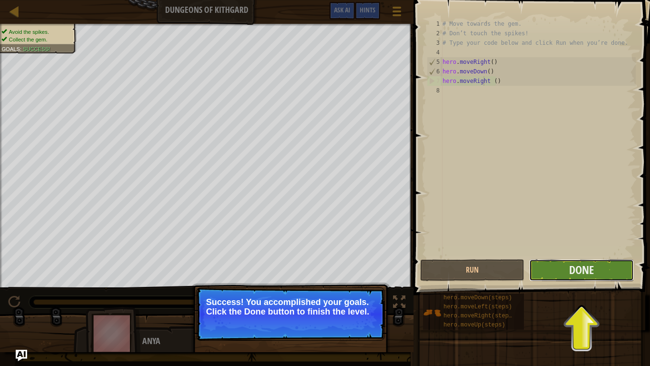
click at [548, 270] on button "Done" at bounding box center [581, 270] width 104 height 22
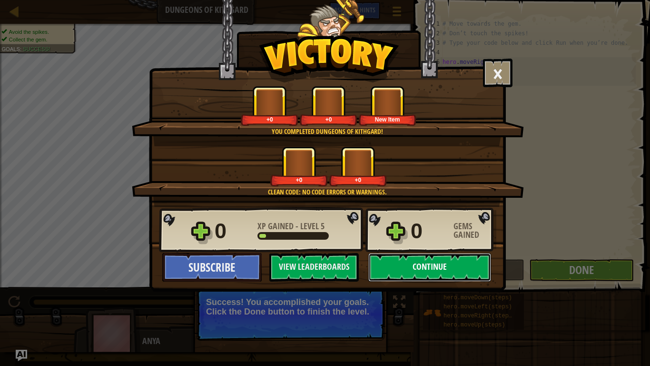
click at [447, 275] on button "Continue" at bounding box center [429, 267] width 123 height 29
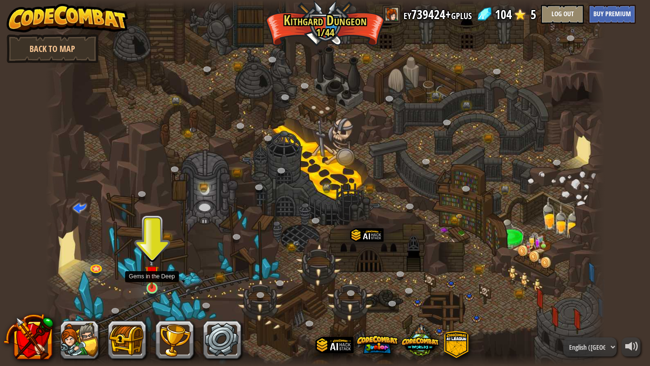
click at [153, 282] on img at bounding box center [152, 272] width 14 height 32
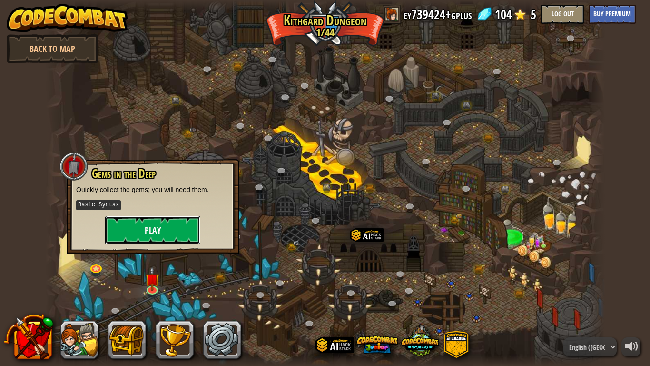
click at [168, 230] on button "Play" at bounding box center [152, 230] width 95 height 29
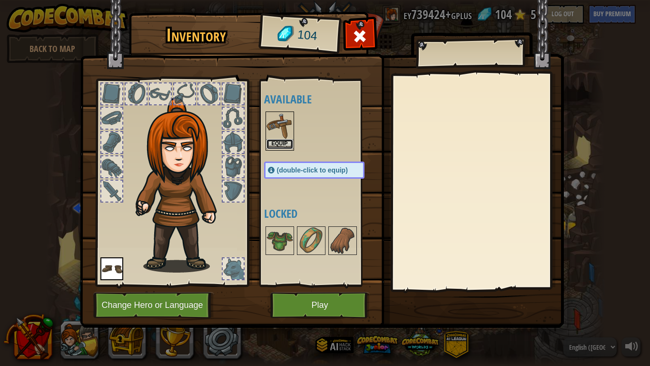
click at [282, 142] on button "Equip" at bounding box center [280, 144] width 27 height 10
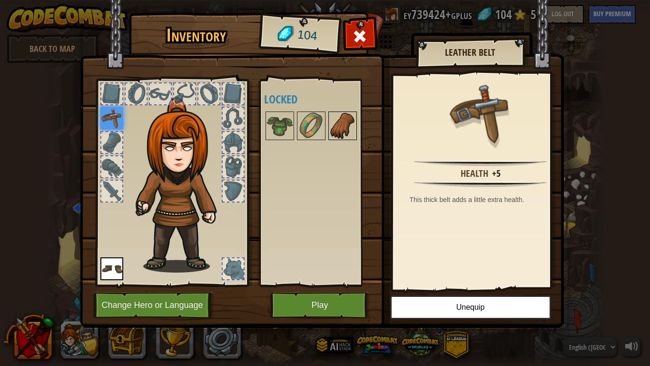
click at [350, 133] on img at bounding box center [342, 125] width 27 height 27
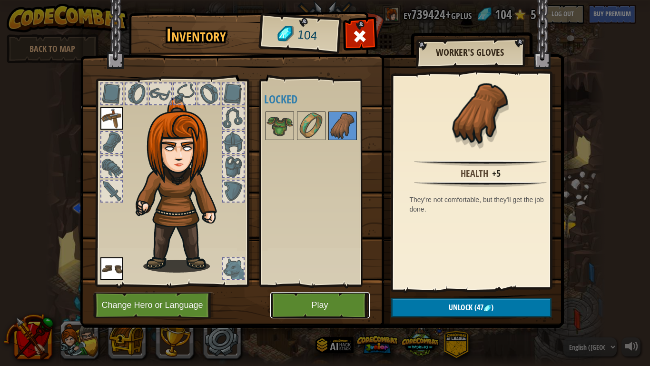
click at [298, 285] on button "Play" at bounding box center [319, 305] width 99 height 26
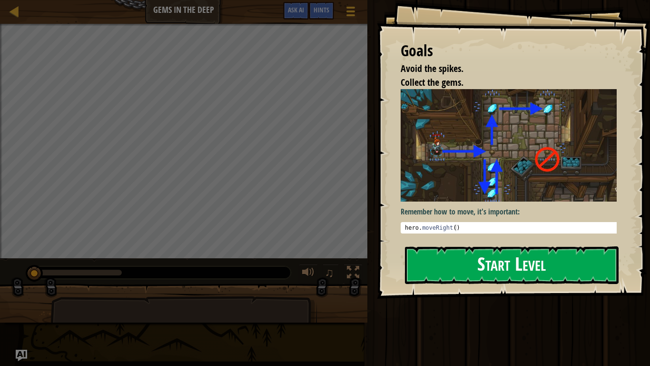
click at [492, 271] on button "Start Level" at bounding box center [512, 265] width 214 height 38
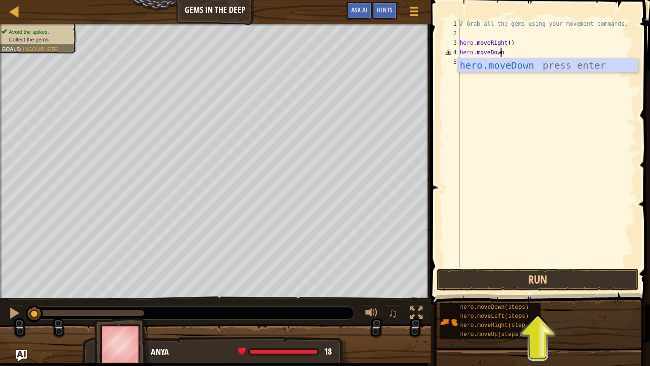
scroll to position [4, 3]
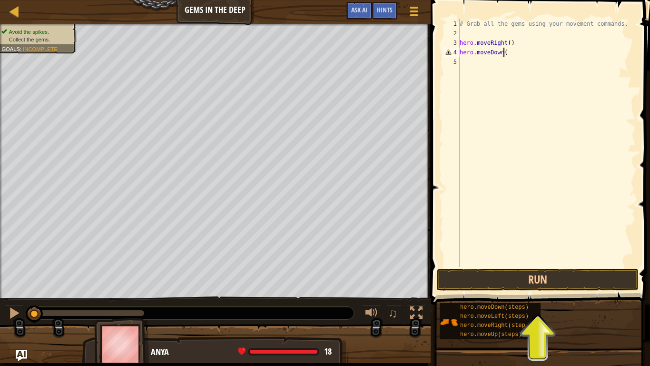
type textarea "hero.moveDown()"
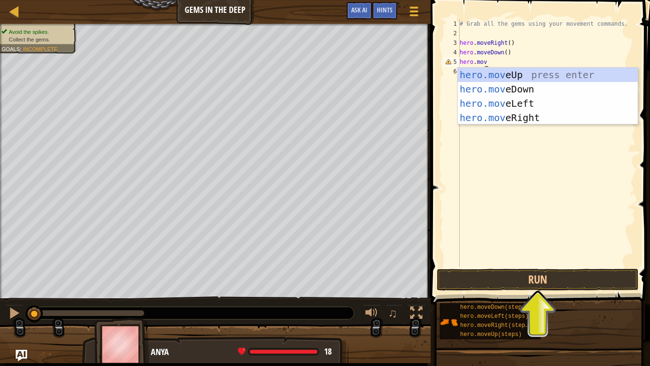
scroll to position [4, 1]
type textarea "hero.move"
click at [576, 272] on button "Run" at bounding box center [538, 279] width 202 height 22
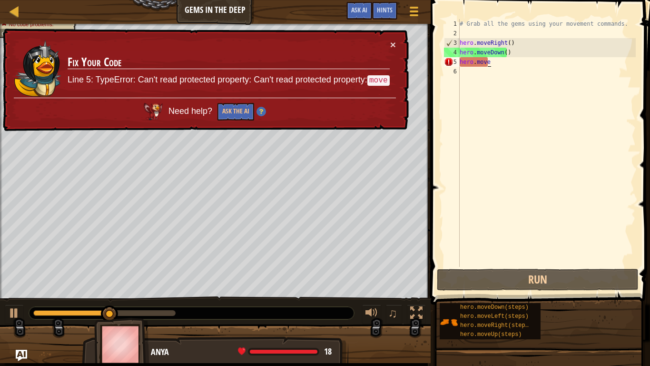
click at [547, 69] on div "# Grab all the gems using your movement commands. hero . moveRight ( ) hero . m…" at bounding box center [547, 152] width 178 height 267
click at [553, 61] on div "# Grab all the gems using your movement commands. hero . moveRight ( ) hero . m…" at bounding box center [547, 152] width 178 height 267
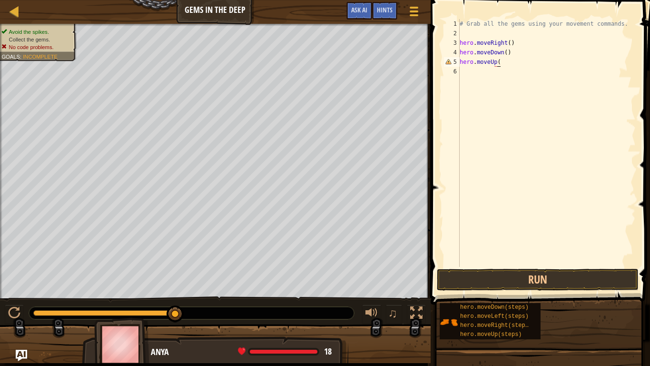
scroll to position [4, 3]
type textarea "hero.moveUp()"
click at [549, 278] on button "Run" at bounding box center [538, 279] width 202 height 22
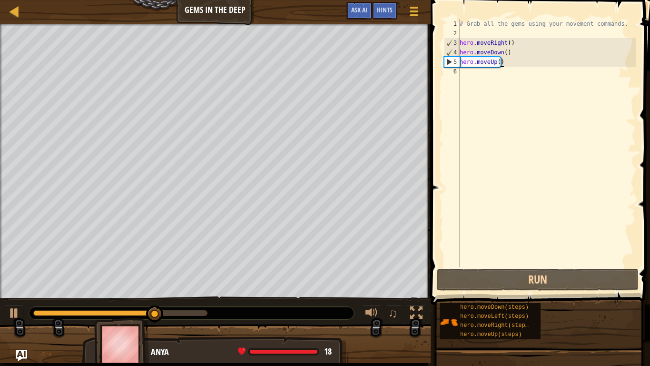
click at [520, 97] on div "# Grab all the gems using your movement commands. hero . moveRight ( ) hero . m…" at bounding box center [547, 152] width 178 height 267
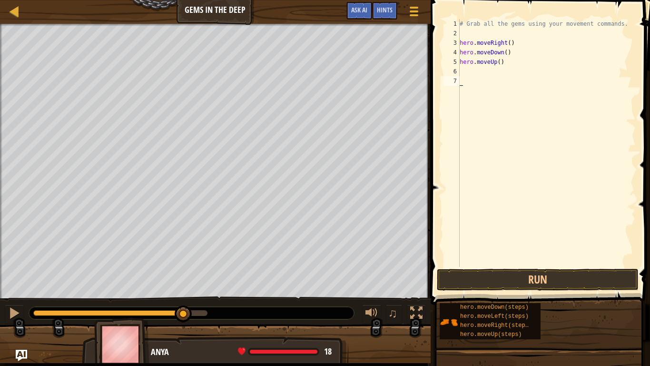
type textarea "hero.moveUp()"
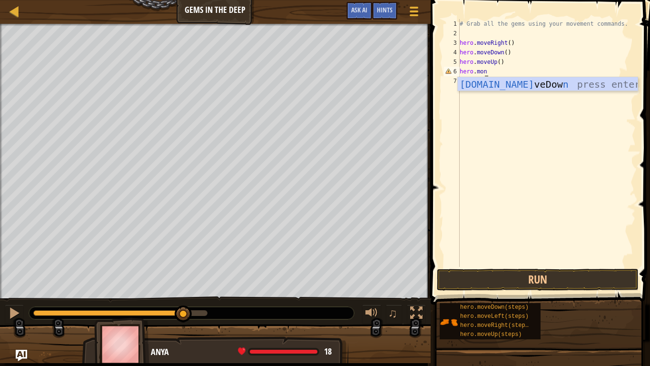
scroll to position [4, 1]
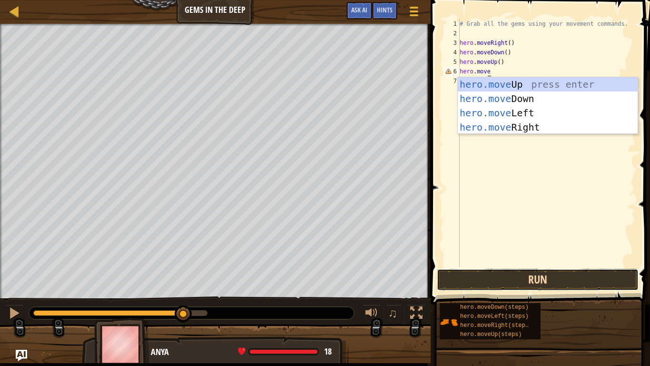
click at [465, 282] on button "Run" at bounding box center [538, 279] width 202 height 22
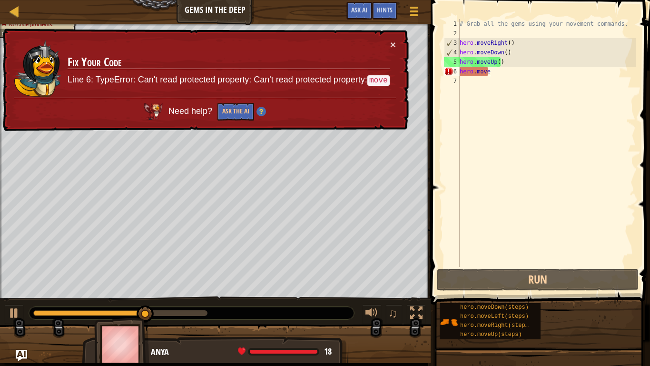
click at [511, 76] on div "# Grab all the gems using your movement commands. hero . moveRight ( ) hero . m…" at bounding box center [547, 152] width 178 height 267
click at [393, 45] on button "×" at bounding box center [393, 45] width 6 height 10
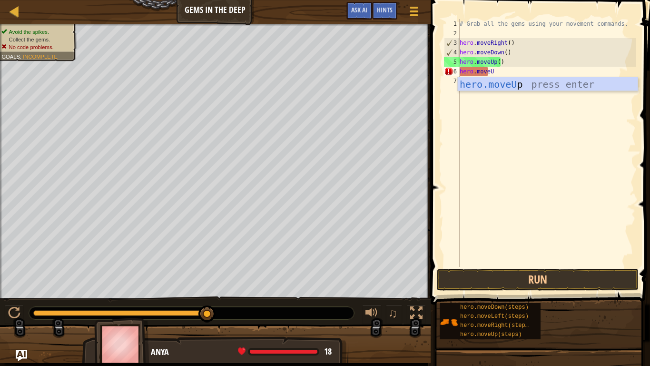
scroll to position [4, 2]
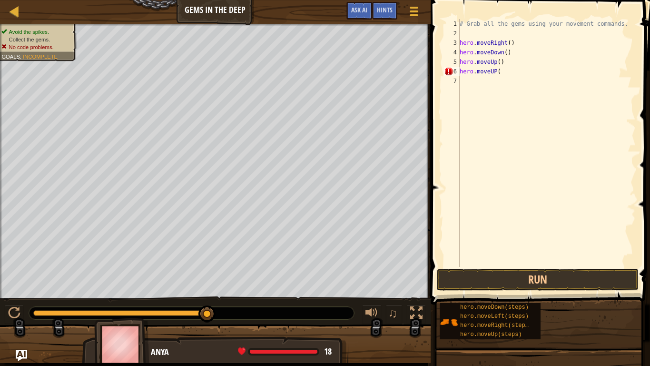
type textarea "hero.moveUP()"
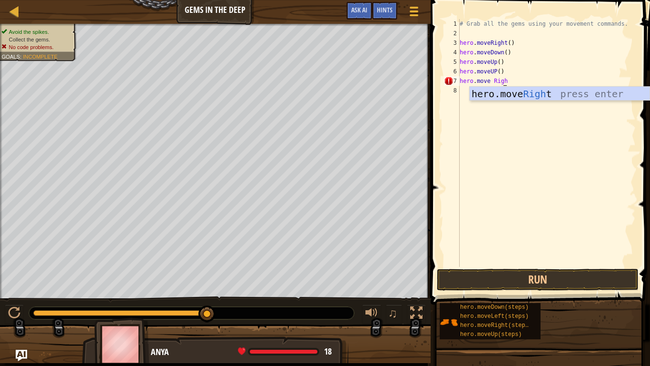
scroll to position [4, 3]
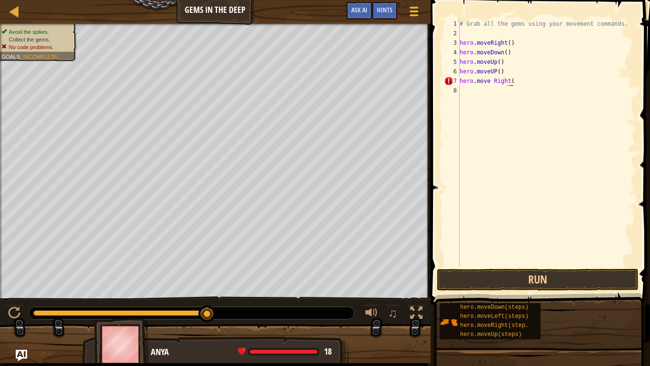
type textarea "hero.move Right()"
click at [514, 97] on div "# Grab all the gems using your movement commands. hero . moveRight ( ) hero . m…" at bounding box center [547, 152] width 178 height 267
click at [524, 277] on button "Run" at bounding box center [538, 279] width 202 height 22
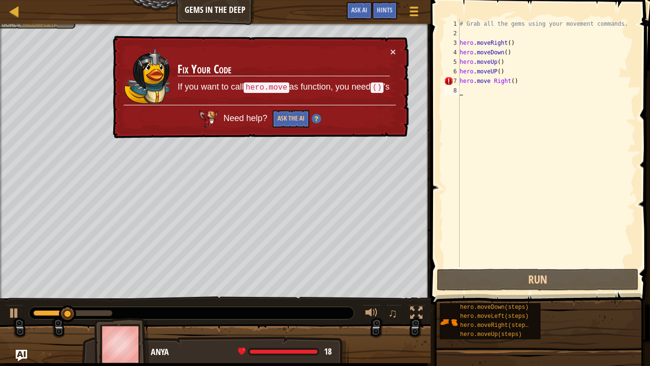
click at [399, 50] on div "× Fix Your Code If you want to call hero.move as function, you need () 's Need …" at bounding box center [260, 87] width 298 height 103
click at [493, 84] on div "# Grab all the gems using your movement commands. hero . moveRight ( ) hero . m…" at bounding box center [547, 152] width 178 height 267
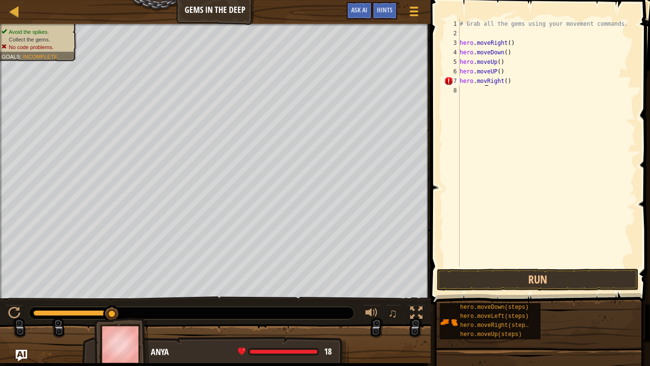
type textarea "hero.moRight()"
type textarea "hero.moveRight()"
click at [583, 282] on button "Run" at bounding box center [538, 279] width 202 height 22
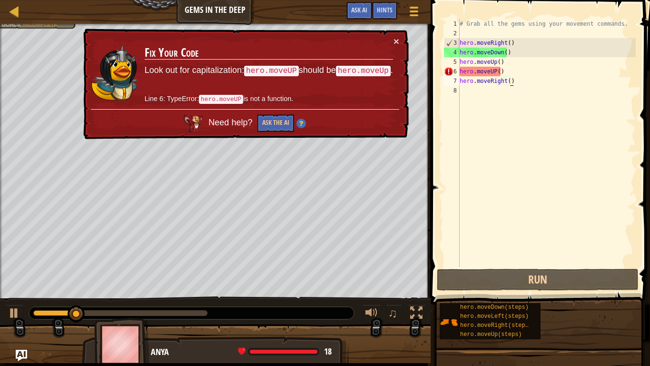
click at [548, 90] on div "# Grab all the gems using your movement commands. hero . moveRight ( ) hero . m…" at bounding box center [547, 152] width 178 height 267
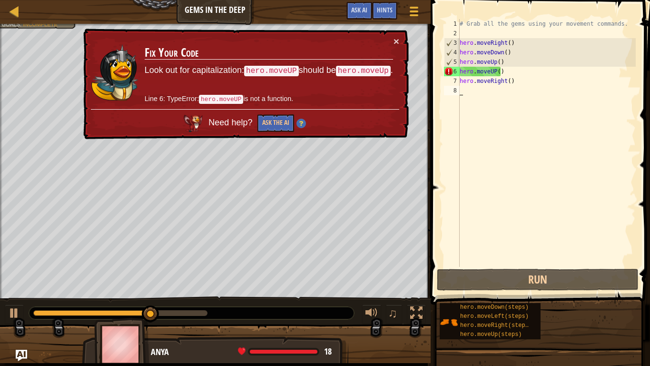
click at [540, 78] on div "# Grab all the gems using your movement commands. hero . moveRight ( ) hero . m…" at bounding box center [547, 152] width 178 height 267
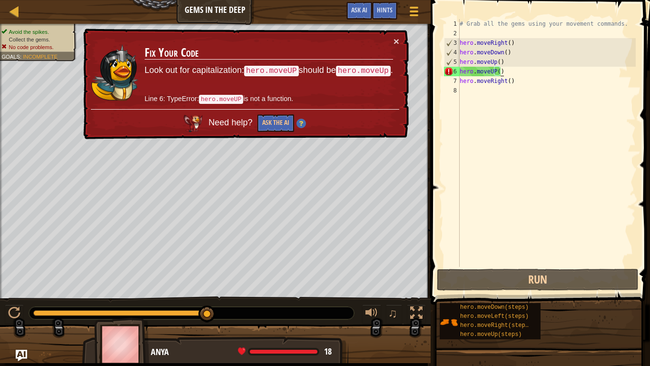
click at [500, 71] on div "# Grab all the gems using your movement commands. hero . moveRight ( ) hero . m…" at bounding box center [547, 152] width 178 height 267
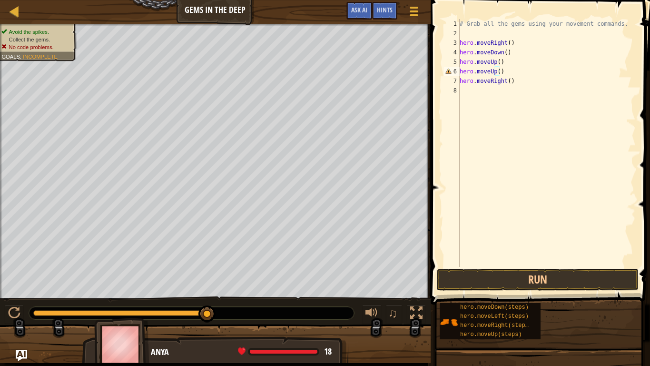
scroll to position [4, 3]
type textarea "hero.moveUp()"
click at [577, 276] on button "Run" at bounding box center [538, 279] width 202 height 22
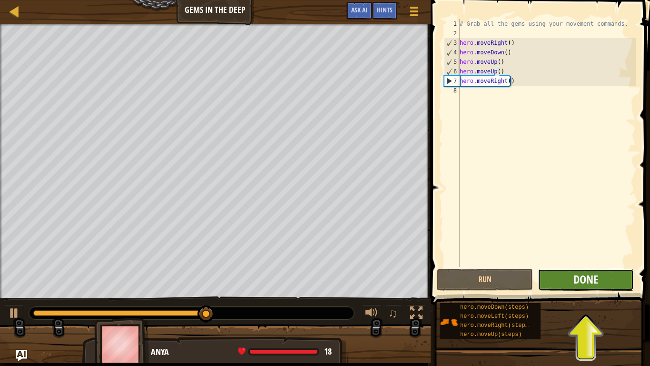
click at [585, 276] on span "Done" at bounding box center [586, 278] width 25 height 15
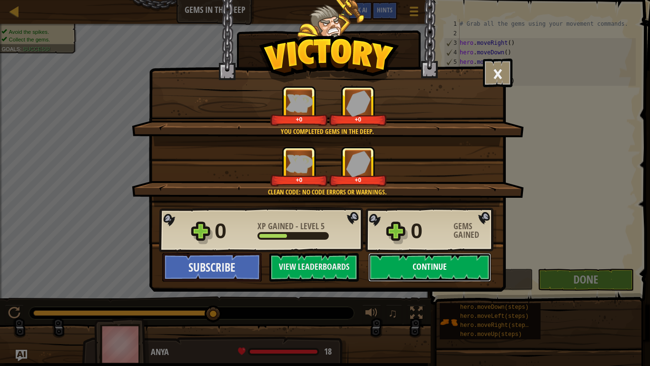
click at [412, 260] on button "Continue" at bounding box center [429, 267] width 123 height 29
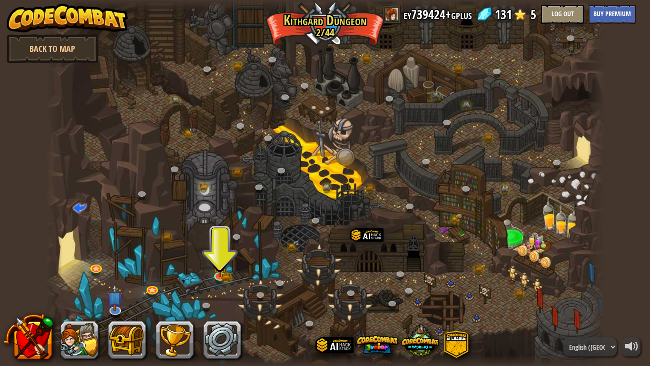
click at [222, 284] on div at bounding box center [325, 183] width 559 height 366
click at [219, 277] on link at bounding box center [220, 274] width 19 height 19
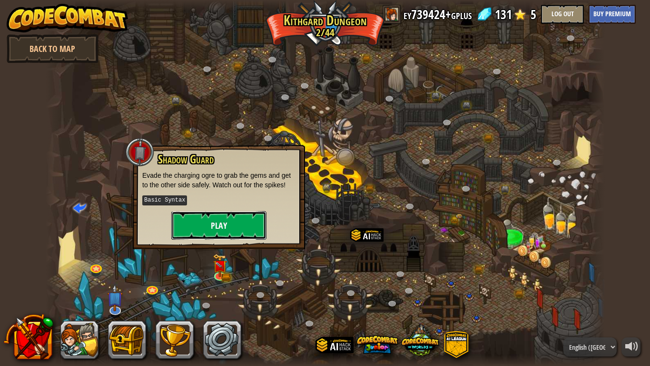
click at [244, 226] on button "Play" at bounding box center [218, 225] width 95 height 29
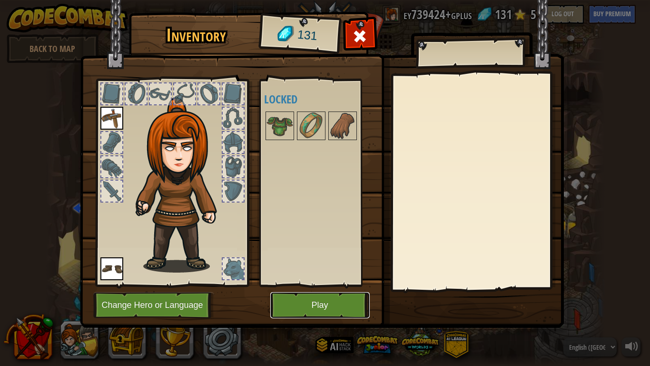
click at [329, 285] on button "Play" at bounding box center [319, 305] width 99 height 26
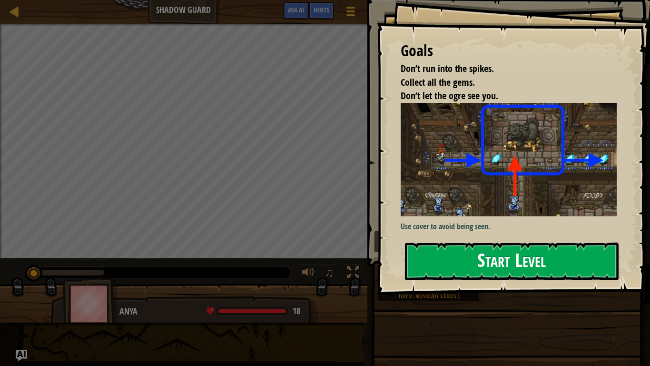
click at [568, 252] on button "Start Level" at bounding box center [512, 261] width 214 height 38
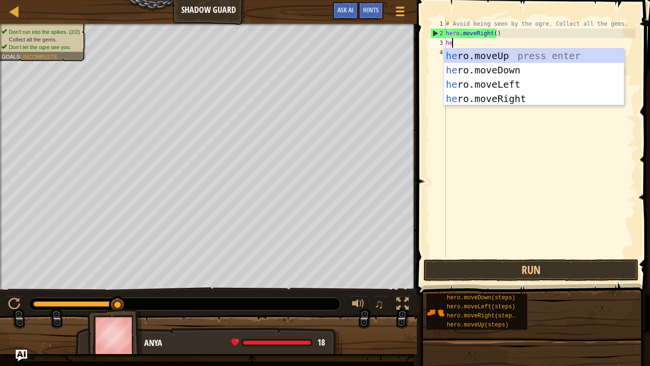
scroll to position [4, 0]
type textarea "hero"
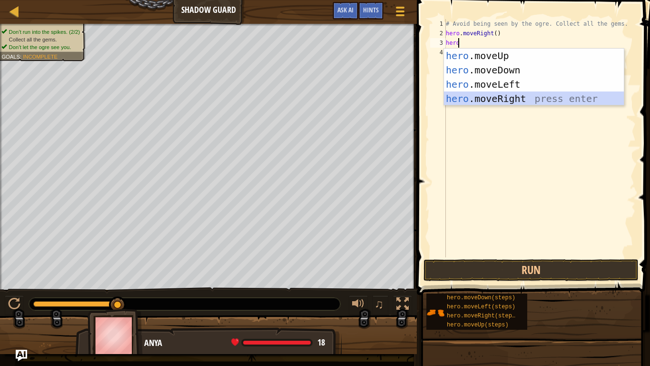
scroll to position [4, 0]
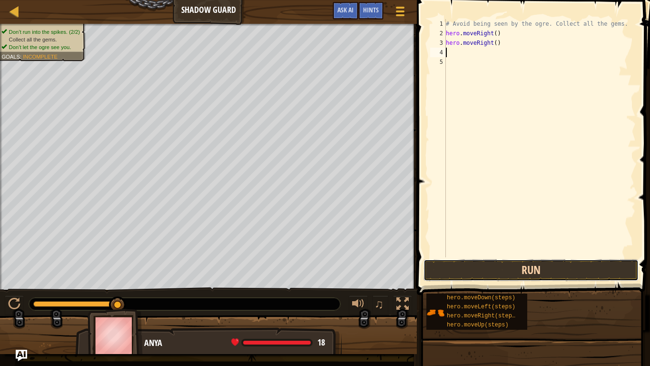
click at [519, 276] on button "Run" at bounding box center [531, 270] width 215 height 22
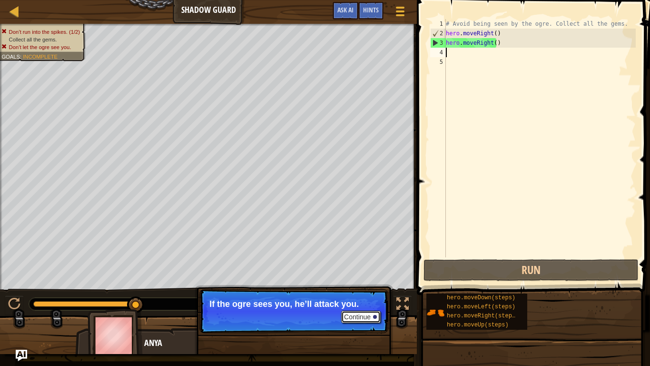
click at [363, 285] on button "Continue" at bounding box center [361, 316] width 40 height 12
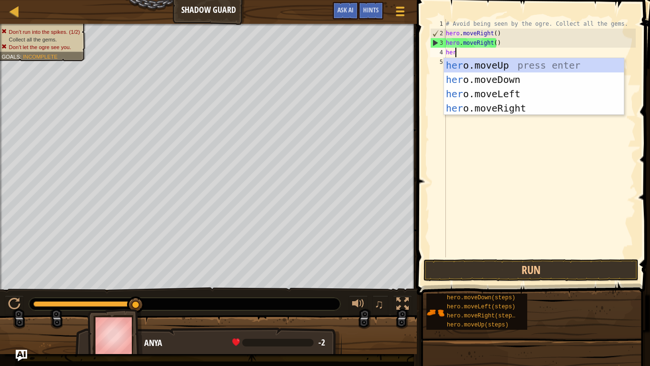
scroll to position [4, 0]
type textarea "hero"
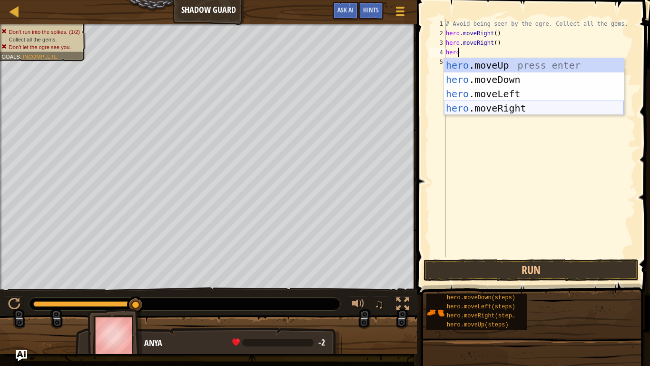
click at [510, 105] on div "hero .moveUp press enter hero .moveDown press enter hero .moveLeft press enter …" at bounding box center [534, 101] width 180 height 86
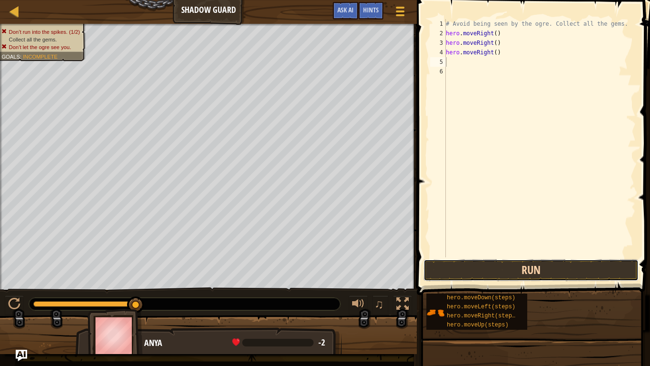
click at [543, 267] on button "Run" at bounding box center [531, 270] width 215 height 22
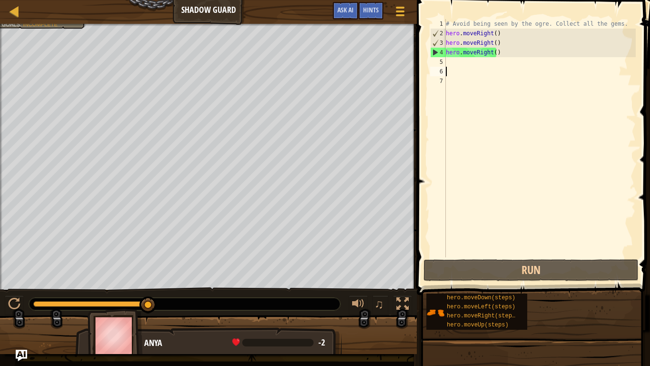
click at [18, 25] on div at bounding box center [208, 25] width 417 height 2
drag, startPoint x: 450, startPoint y: 29, endPoint x: 456, endPoint y: 26, distance: 7.0
click at [456, 26] on div "# Avoid being seen by the ogre. Collect all the gems. hero . moveRight ( ) hero…" at bounding box center [540, 147] width 192 height 257
type textarea "# Avoid being seen by the ogre. Collect all the gems. hero.moveRight()"
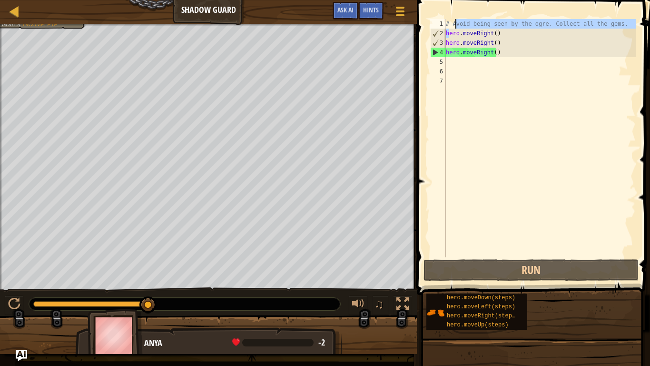
click at [504, 113] on div "# Avoid being seen by the ogre. Collect all the gems. hero . moveRight ( ) hero…" at bounding box center [540, 147] width 192 height 257
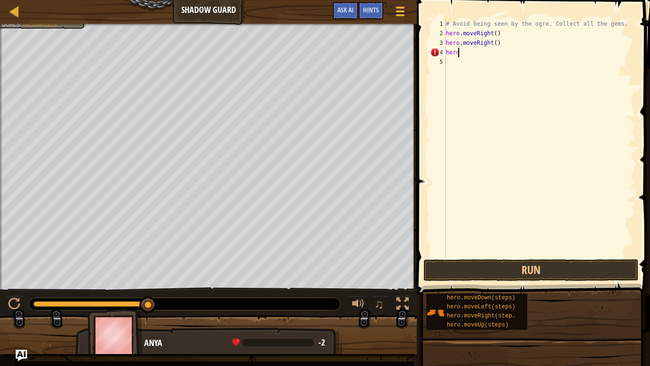
type textarea "h"
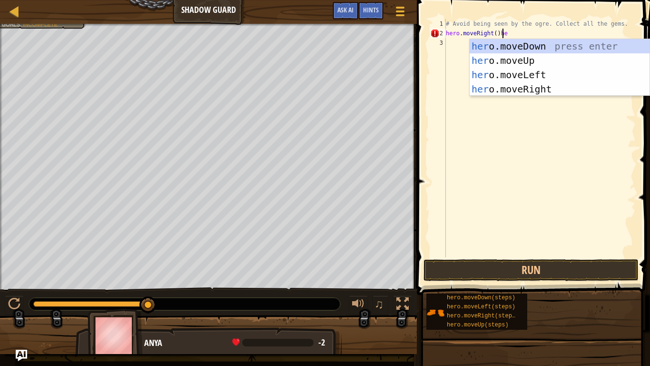
scroll to position [4, 4]
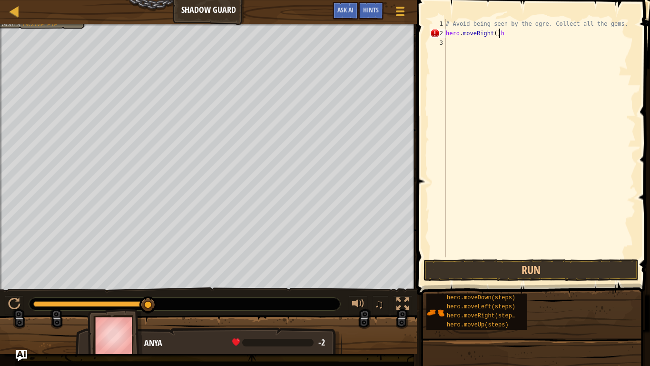
type textarea "hero.moveRight()"
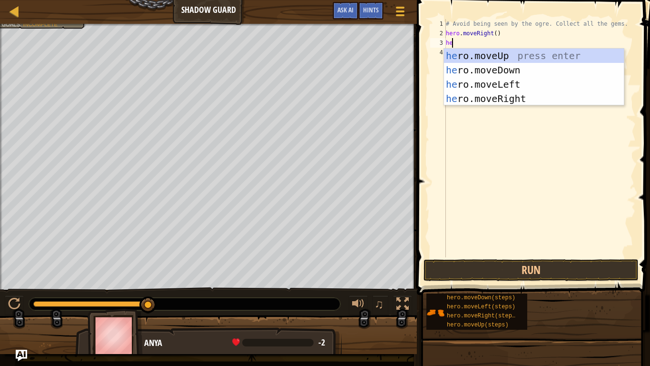
scroll to position [4, 0]
type textarea "hero"
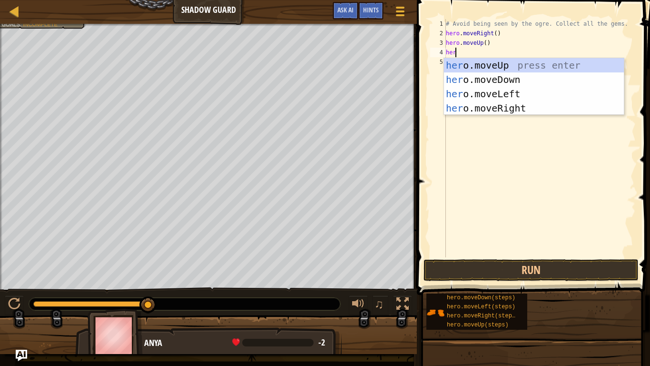
type textarea "hero"
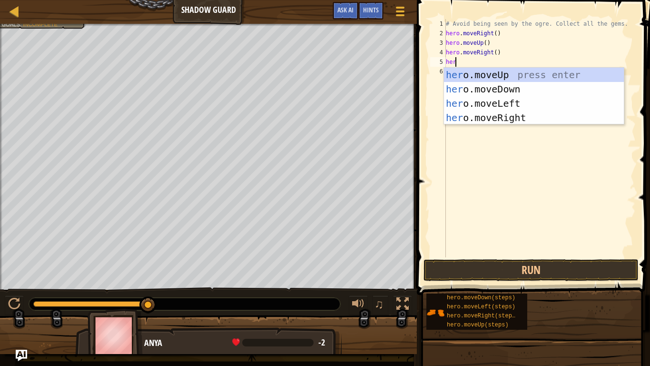
type textarea "hero"
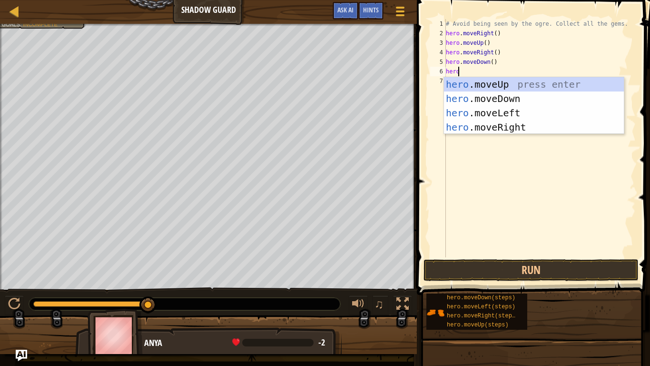
scroll to position [4, 1]
type textarea "hero.m"
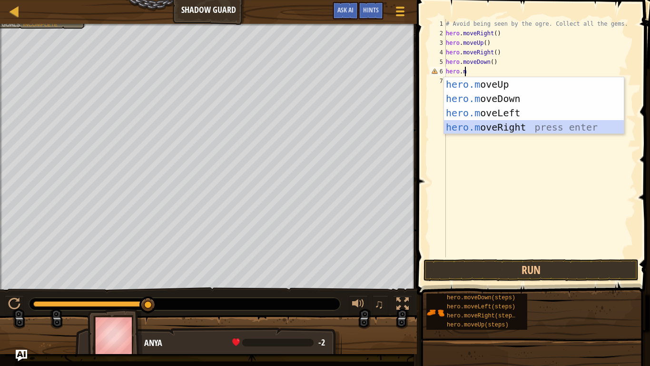
scroll to position [4, 0]
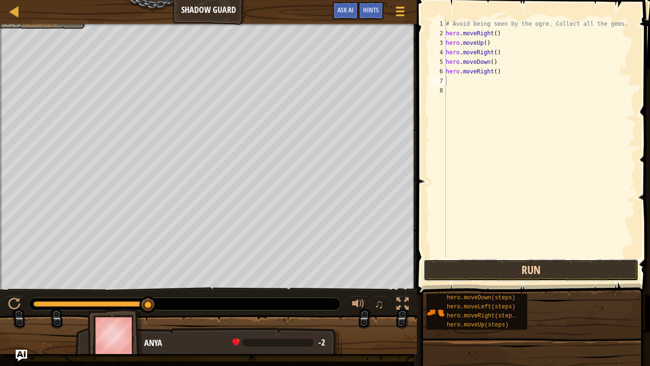
click at [475, 269] on button "Run" at bounding box center [531, 270] width 215 height 22
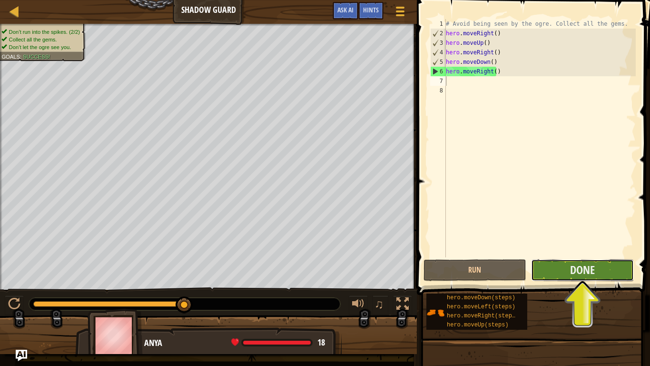
click at [599, 279] on button "Done" at bounding box center [582, 270] width 103 height 22
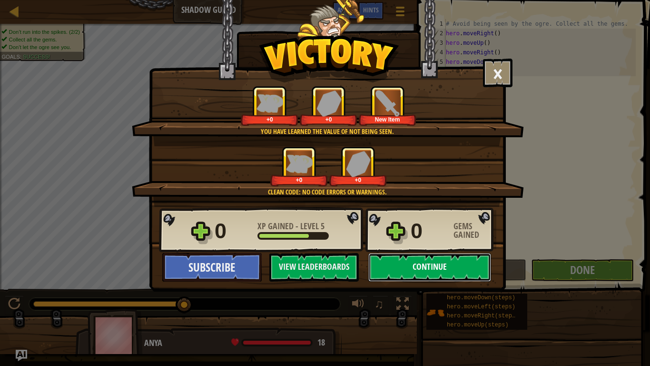
click at [455, 273] on button "Continue" at bounding box center [429, 267] width 123 height 29
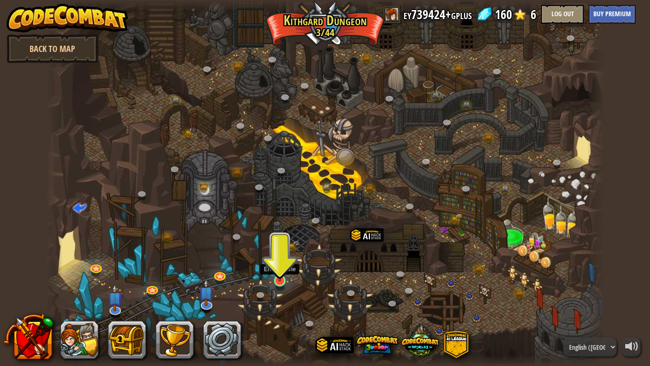
click at [277, 273] on img at bounding box center [280, 265] width 14 height 32
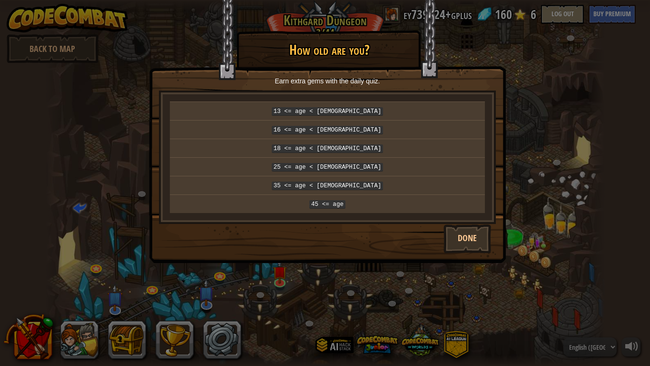
click at [270, 224] on div "Done" at bounding box center [327, 238] width 356 height 29
click at [464, 229] on button "Done" at bounding box center [468, 238] width 48 height 29
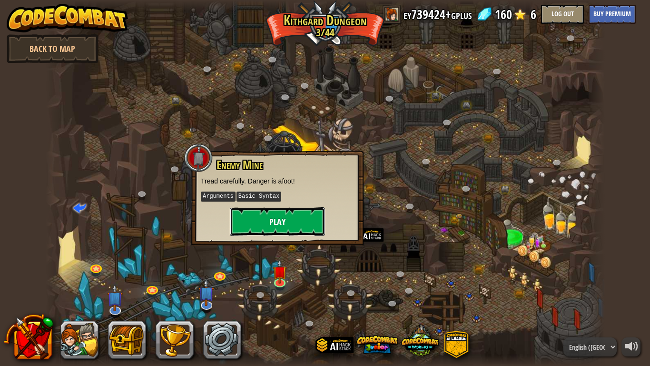
click at [282, 218] on button "Play" at bounding box center [277, 221] width 95 height 29
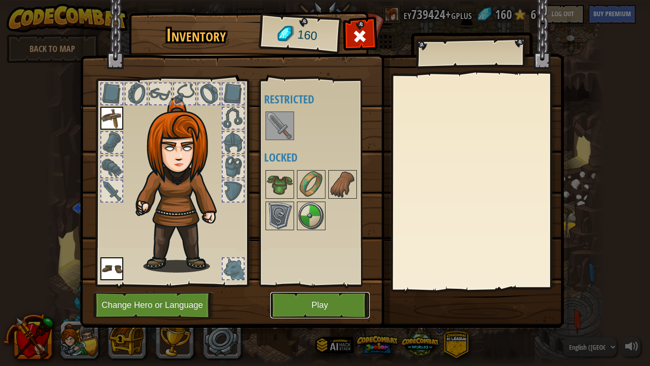
click at [320, 285] on button "Play" at bounding box center [319, 305] width 99 height 26
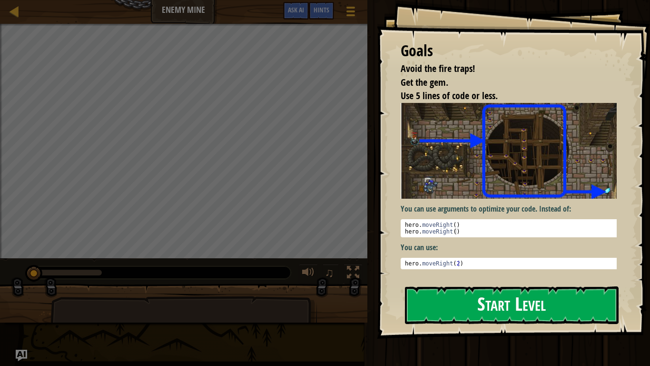
click at [517, 285] on button "Start Level" at bounding box center [512, 305] width 214 height 38
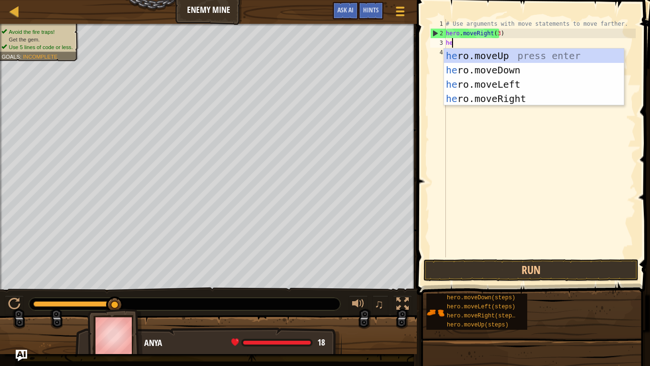
scroll to position [4, 0]
type textarea "hero"
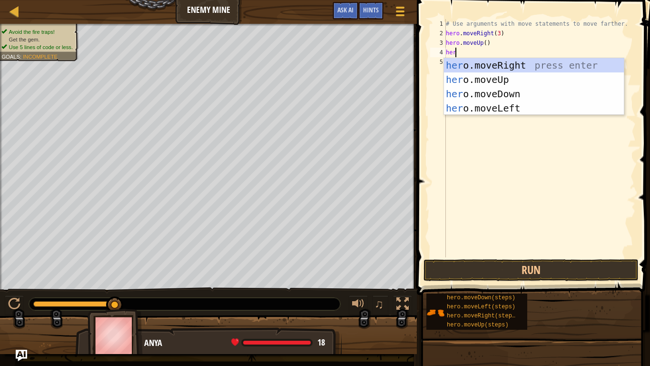
type textarea "hero"
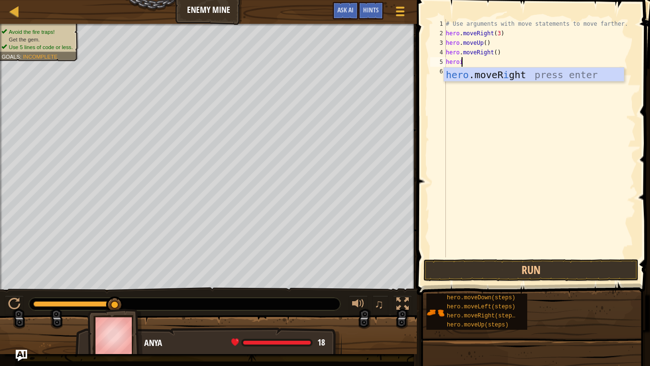
scroll to position [4, 1]
type textarea "hero"
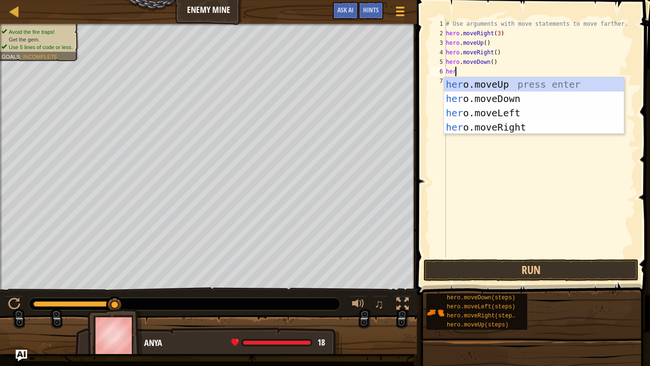
scroll to position [4, 0]
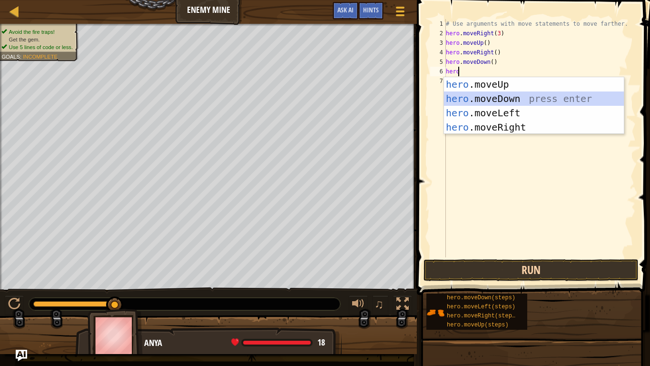
type textarea "hero"
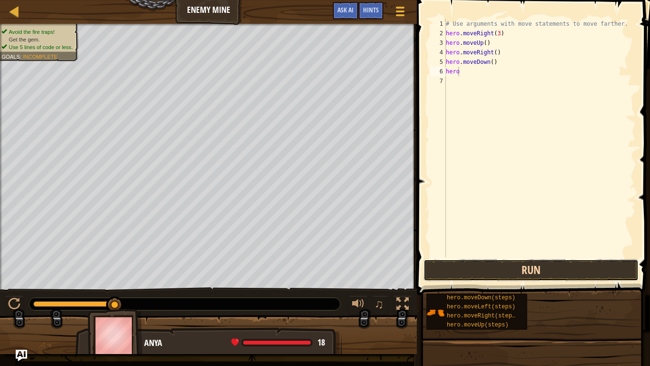
click at [537, 270] on button "Run" at bounding box center [531, 270] width 215 height 22
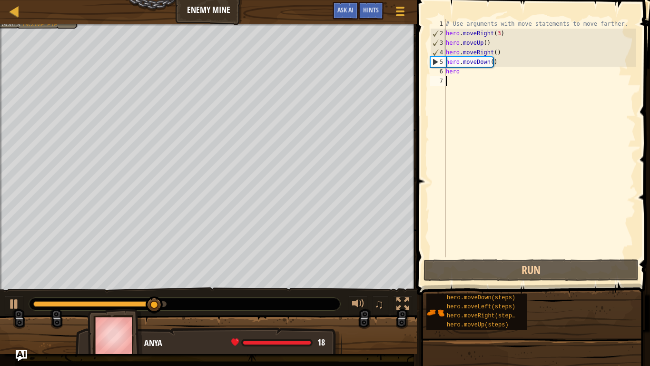
click at [505, 79] on div "# Use arguments with move statements to move farther. hero . moveRight ( 3 ) he…" at bounding box center [540, 147] width 192 height 257
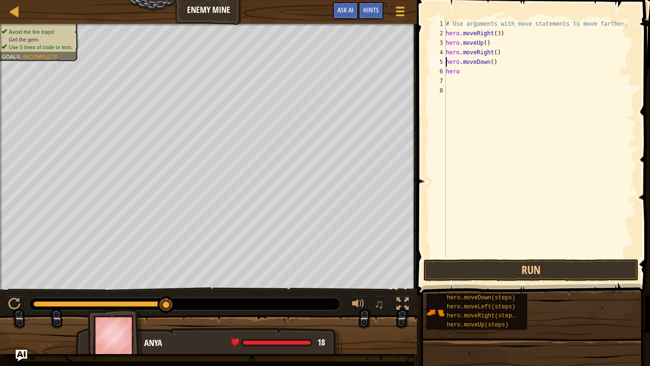
type textarea "hero"
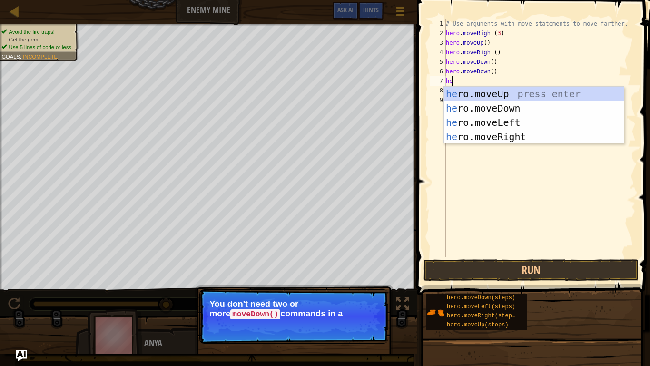
scroll to position [4, 0]
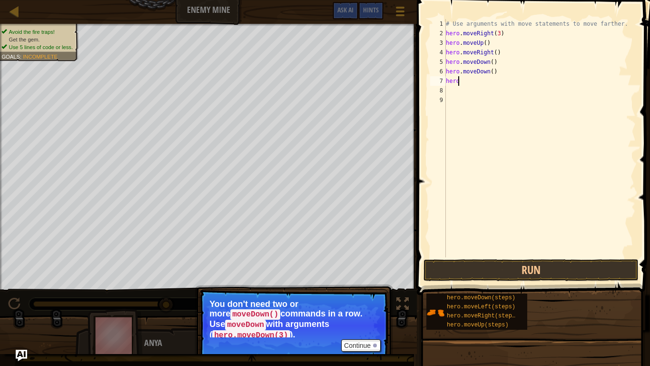
click at [506, 78] on div "# Use arguments with move statements to move farther. hero . moveRight ( 3 ) he…" at bounding box center [540, 147] width 192 height 257
type textarea "h"
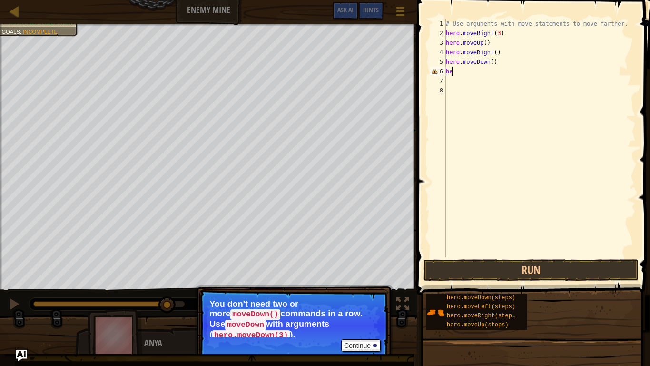
type textarea "h"
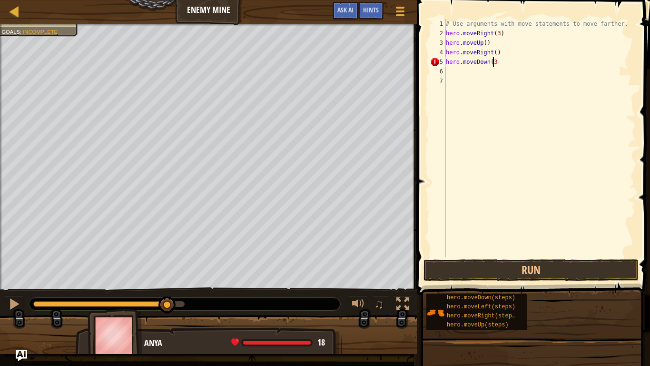
scroll to position [4, 4]
click at [523, 269] on button "Run" at bounding box center [531, 270] width 215 height 22
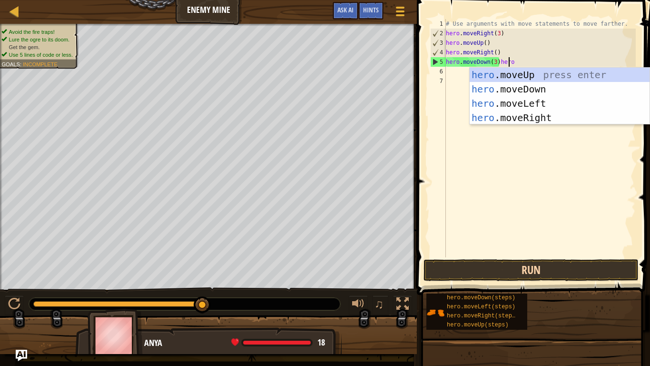
scroll to position [4, 5]
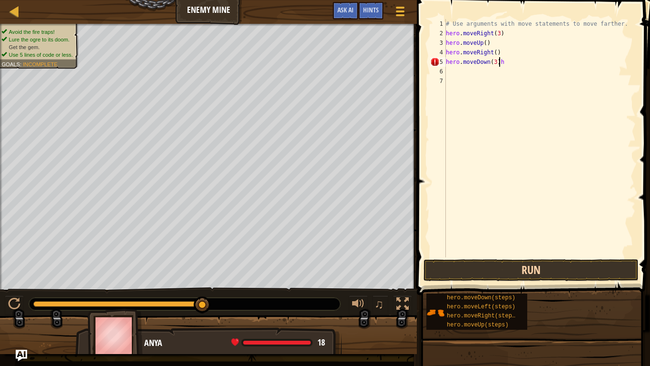
type textarea "hero.moveDown(3)"
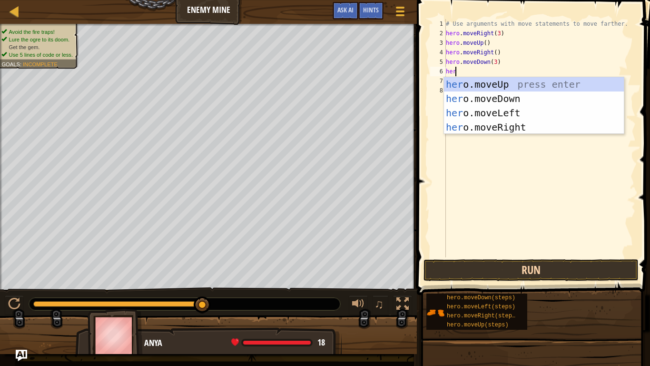
scroll to position [4, 0]
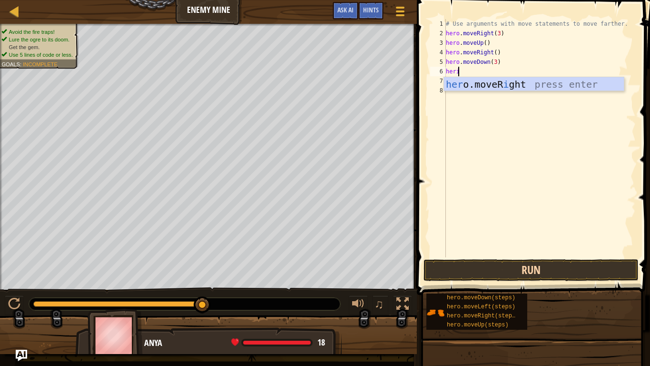
type textarea "her"
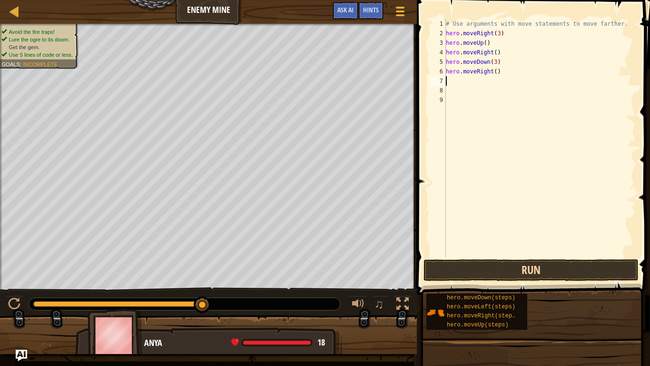
scroll to position [4, 0]
click at [523, 269] on button "Run" at bounding box center [531, 270] width 215 height 22
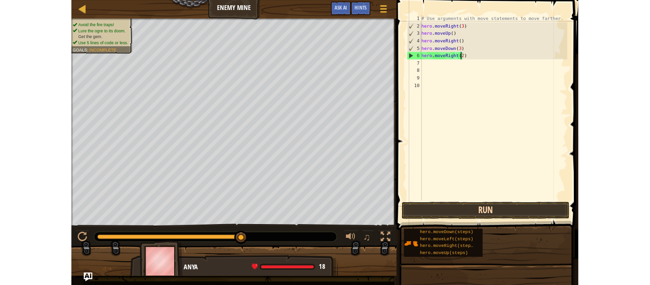
scroll to position [4, 4]
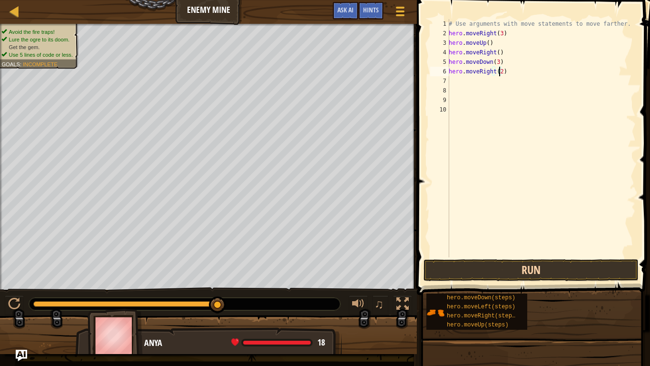
type textarea "hero.moveRight(2)"
click at [523, 269] on button "Run" at bounding box center [531, 270] width 215 height 22
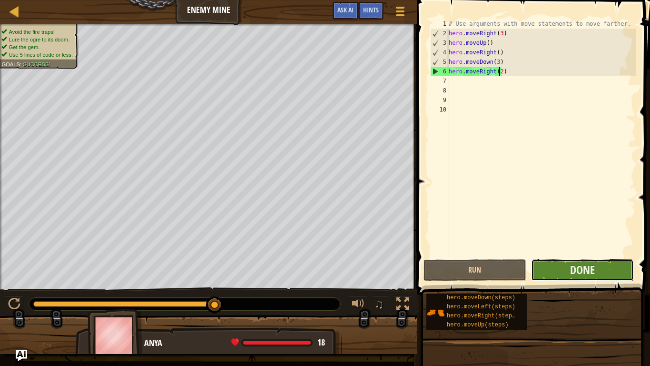
click at [600, 267] on button "Done" at bounding box center [582, 270] width 103 height 22
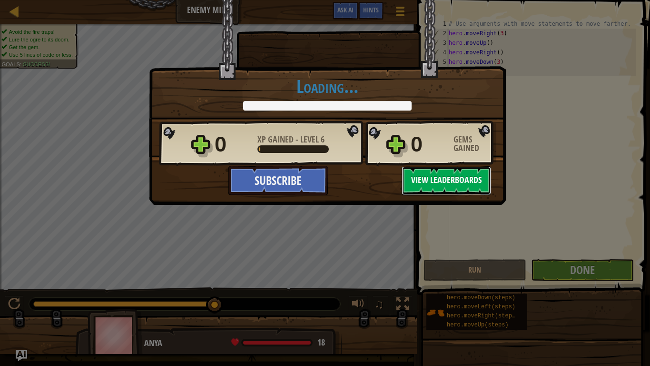
click at [424, 184] on button "View Leaderboards" at bounding box center [446, 180] width 89 height 29
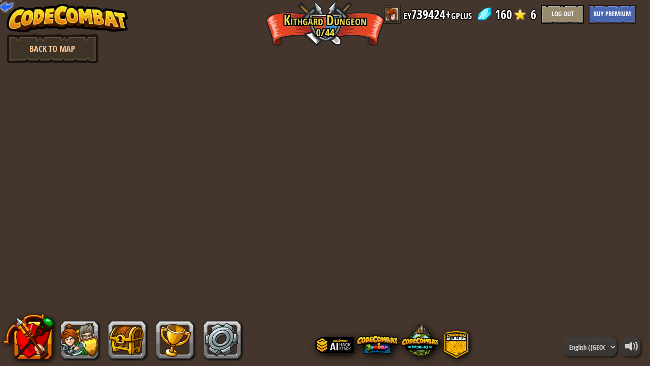
click at [364, 221] on div "powered by Back to Map Twisted Canyon (Locked) Challenge: collect the most gold…" at bounding box center [325, 183] width 650 height 366
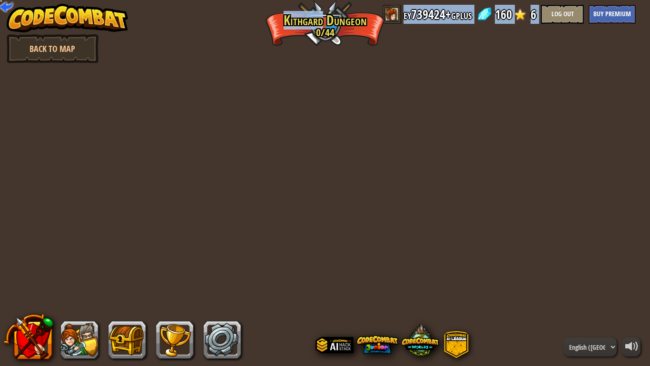
drag, startPoint x: 364, startPoint y: 221, endPoint x: 91, endPoint y: 1, distance: 350.3
click at [91, 1] on div "powered by Back to Map Twisted Canyon (Locked) Challenge: collect the most gold…" at bounding box center [325, 183] width 650 height 366
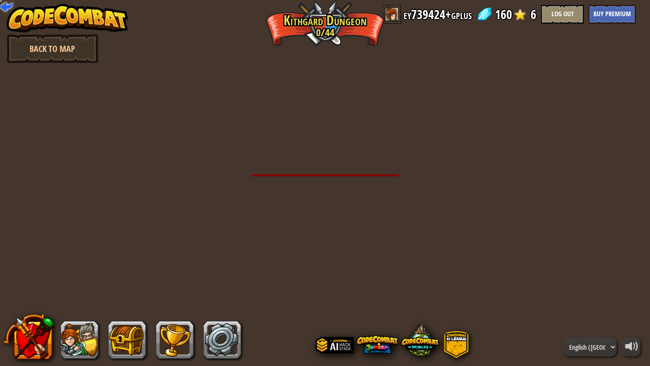
drag, startPoint x: 108, startPoint y: 64, endPoint x: 22, endPoint y: 67, distance: 85.7
click at [22, 67] on div "powered by Back to Map Twisted Canyon (Locked) Challenge: collect the most gold…" at bounding box center [325, 183] width 650 height 366
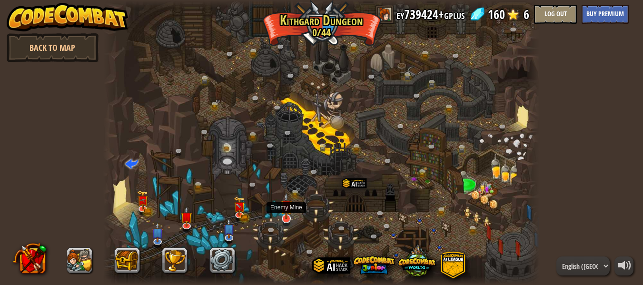
click at [288, 215] on img at bounding box center [285, 206] width 11 height 27
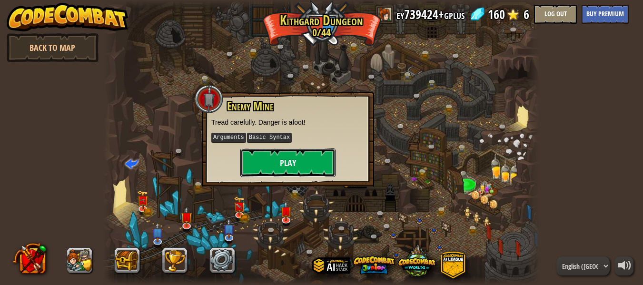
click at [317, 158] on button "Play" at bounding box center [287, 162] width 95 height 29
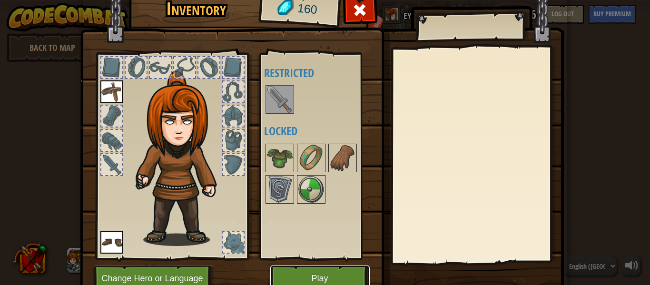
click at [347, 271] on button "Play" at bounding box center [319, 279] width 99 height 26
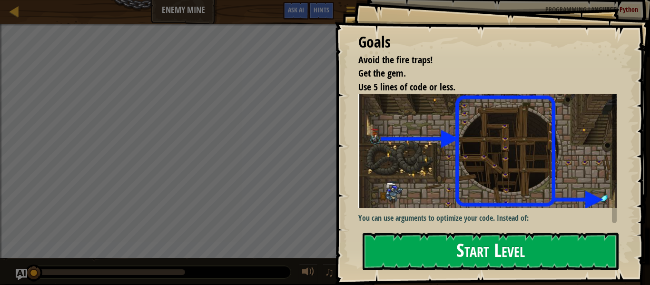
click at [405, 253] on button "Start Level" at bounding box center [491, 252] width 256 height 38
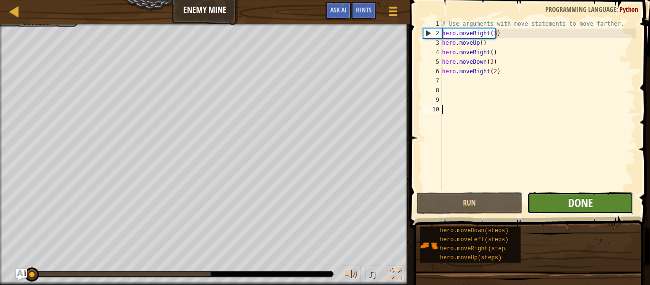
click at [584, 208] on span "Done" at bounding box center [580, 202] width 25 height 15
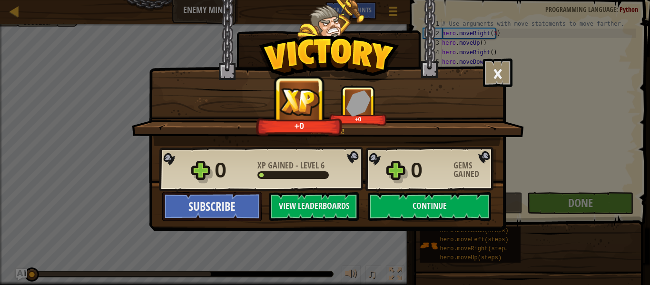
click at [503, 89] on div "+0 +0" at bounding box center [328, 106] width 369 height 40
click at [504, 79] on button "×" at bounding box center [498, 73] width 30 height 29
click at [504, 79] on div "× Nice moves! How fun was this level? Tell us more! Nice moves! +6 +0" at bounding box center [327, 111] width 356 height 70
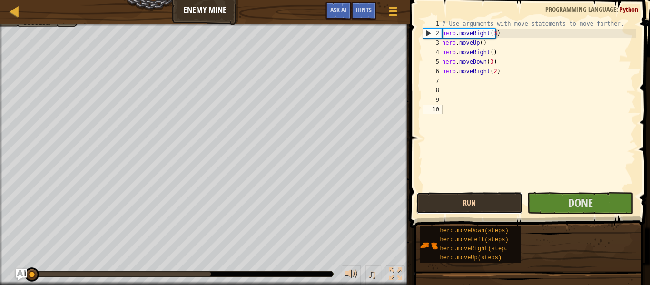
click at [492, 210] on button "Run" at bounding box center [469, 203] width 106 height 22
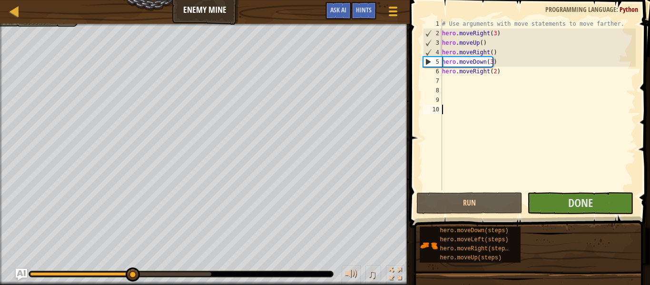
click at [589, 201] on span "Done" at bounding box center [580, 202] width 25 height 15
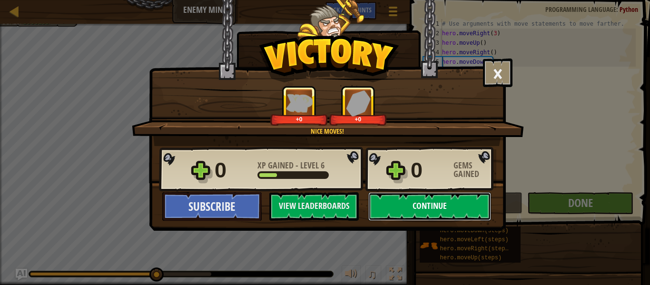
click at [419, 197] on button "Continue" at bounding box center [429, 206] width 123 height 29
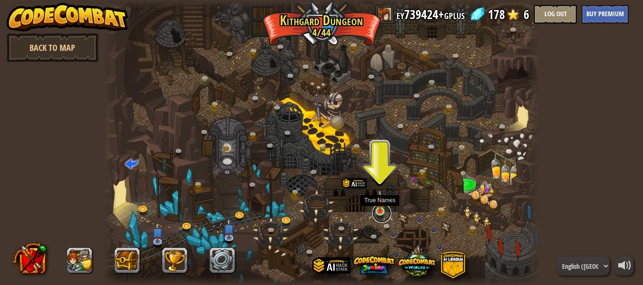
click at [384, 217] on link at bounding box center [381, 213] width 19 height 19
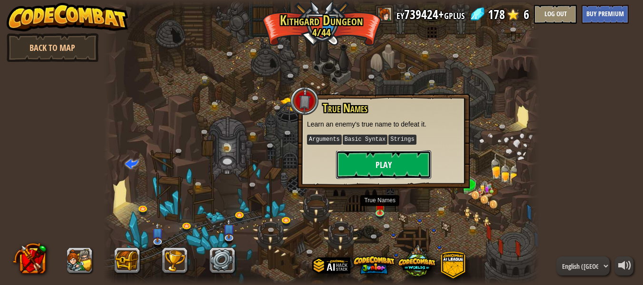
click at [374, 167] on button "Play" at bounding box center [383, 164] width 95 height 29
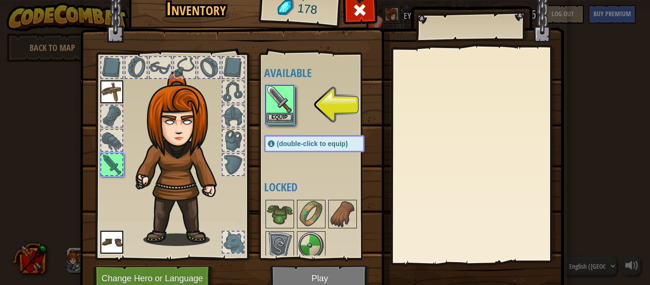
click at [283, 97] on img at bounding box center [280, 99] width 27 height 27
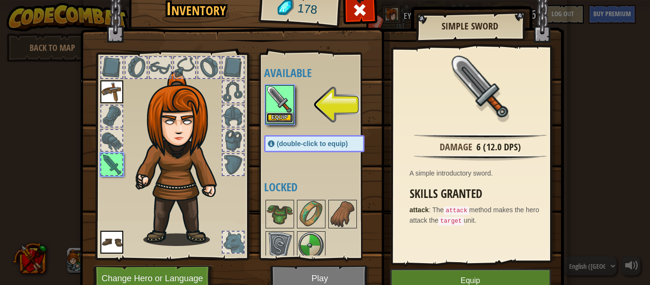
click at [276, 118] on button "Equip" at bounding box center [280, 118] width 27 height 10
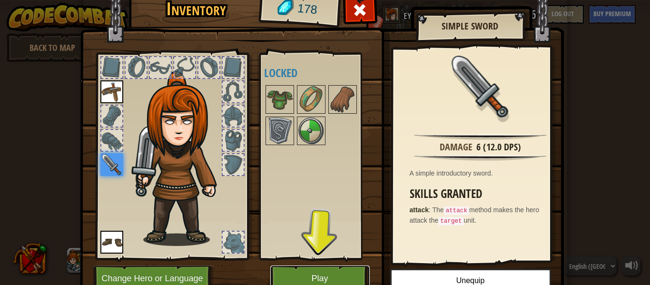
click at [358, 267] on button "Play" at bounding box center [319, 279] width 99 height 26
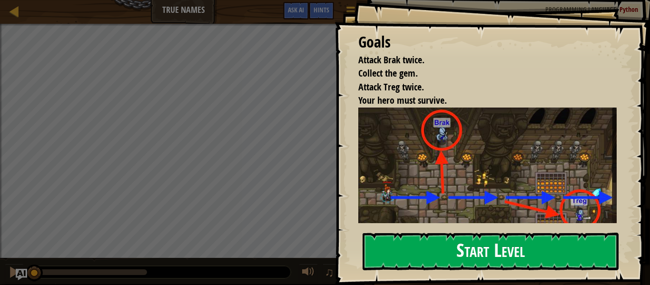
click at [450, 237] on button "Start Level" at bounding box center [491, 252] width 256 height 38
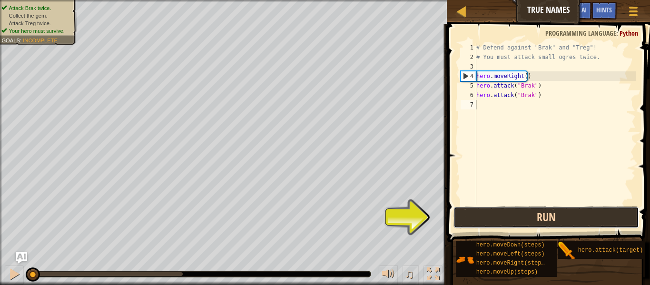
click at [571, 224] on button "Run" at bounding box center [547, 218] width 186 height 22
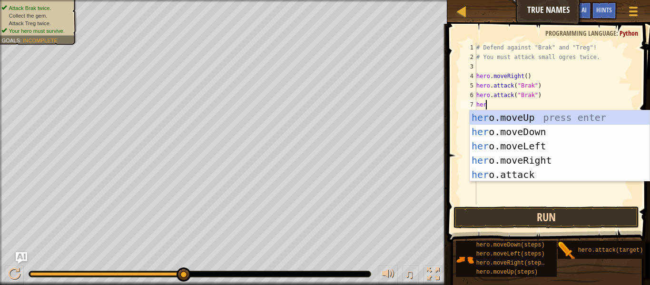
scroll to position [4, 0]
type textarea "hero."
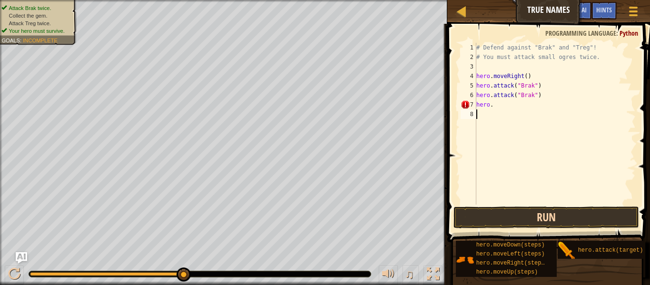
scroll to position [4, 0]
type textarea "h"
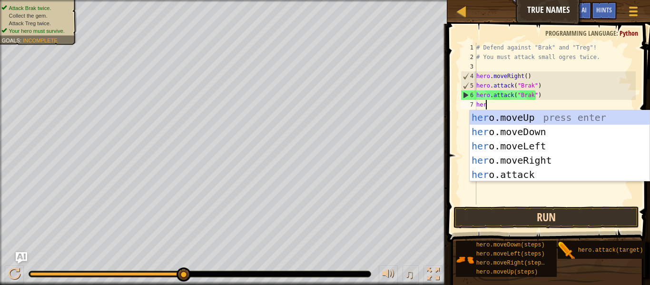
scroll to position [4, 0]
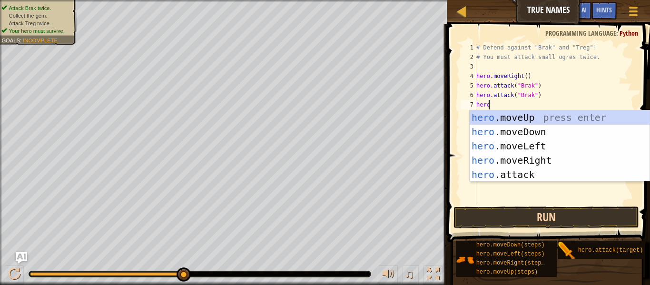
type textarea "hero."
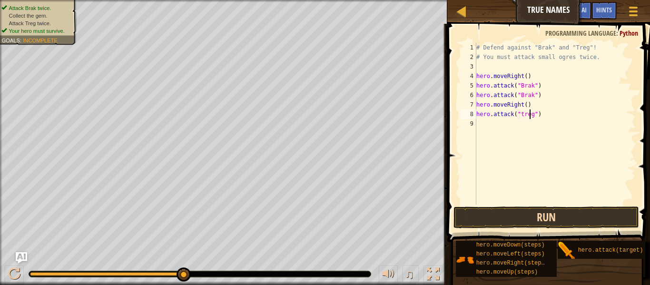
scroll to position [4, 4]
click at [571, 224] on button "Run" at bounding box center [547, 218] width 186 height 22
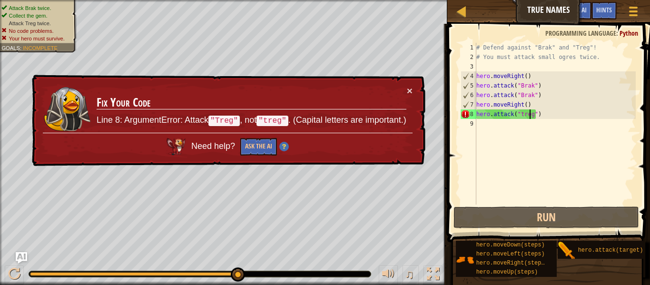
click at [413, 92] on div "× Fix Your Code Line 8: ArgumentError: Attack "Treg" , not "treg" . (Capital le…" at bounding box center [228, 121] width 396 height 92
click at [410, 89] on button "×" at bounding box center [410, 91] width 6 height 10
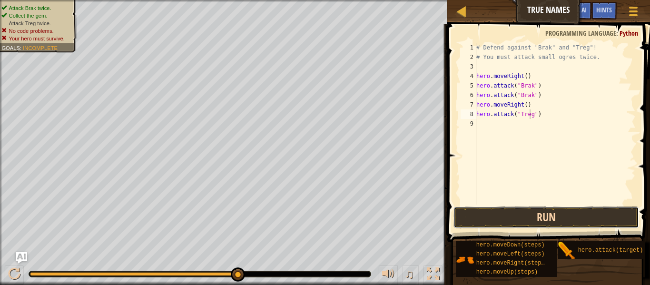
click at [522, 220] on button "Run" at bounding box center [547, 218] width 186 height 22
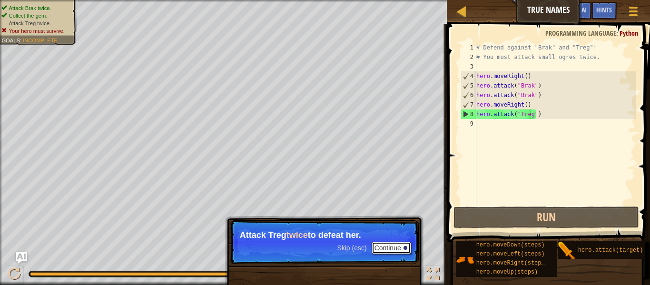
click at [386, 250] on button "Continue" at bounding box center [392, 248] width 40 height 12
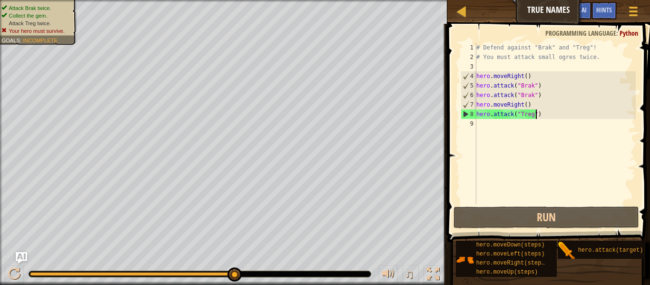
click at [557, 114] on div "# Defend against "Brak" and "Treg"! # You must attack small ogres twice. hero .…" at bounding box center [555, 133] width 161 height 181
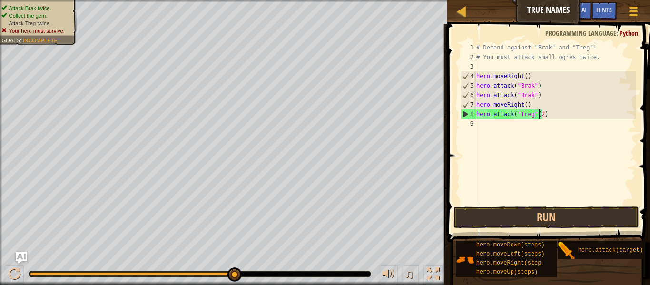
scroll to position [4, 5]
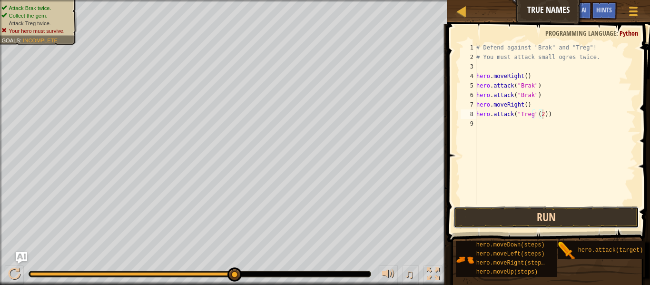
click at [544, 218] on button "Run" at bounding box center [547, 218] width 186 height 22
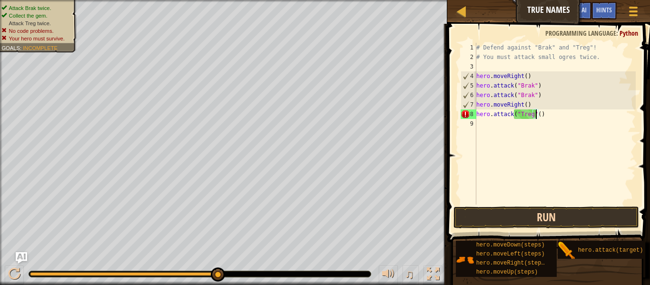
type textarea "hero.attack("Treg")"
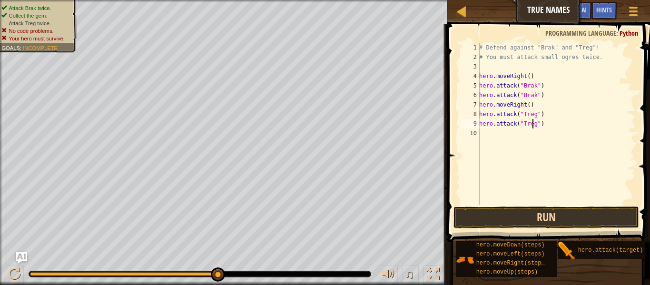
scroll to position [4, 4]
type textarea "hero.attack("Treg")"
click at [544, 218] on button "Run" at bounding box center [547, 218] width 186 height 22
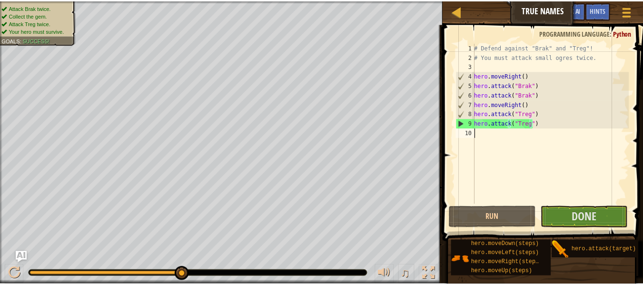
scroll to position [4, 0]
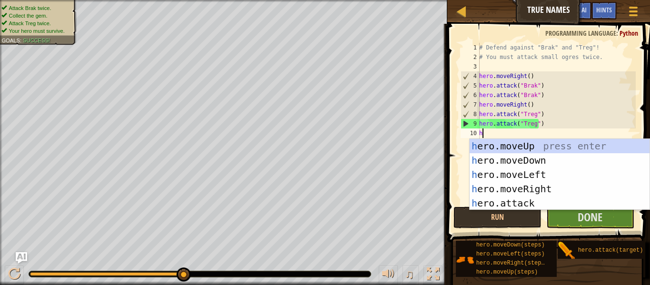
type textarea "hr"
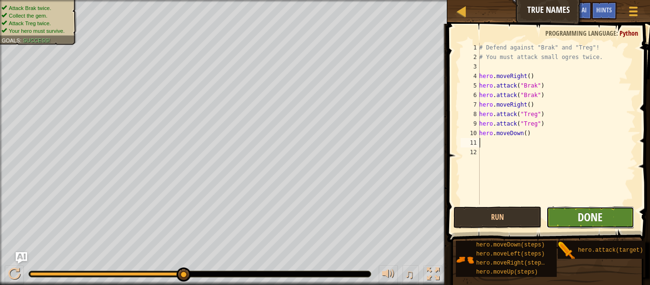
click at [599, 216] on span "Done" at bounding box center [590, 216] width 25 height 15
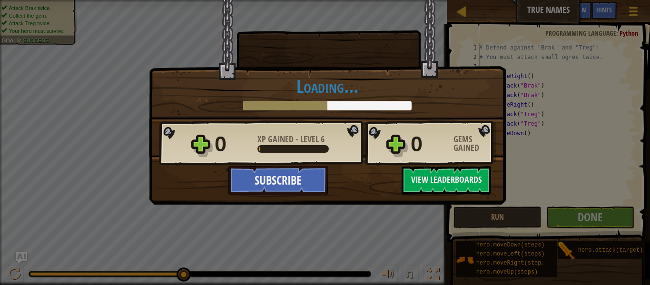
click at [337, 237] on div "× When an enemy speaks its true name, the task is easy. How fun was this level?…" at bounding box center [325, 142] width 650 height 285
click at [445, 177] on button "View Leaderboards" at bounding box center [446, 180] width 89 height 29
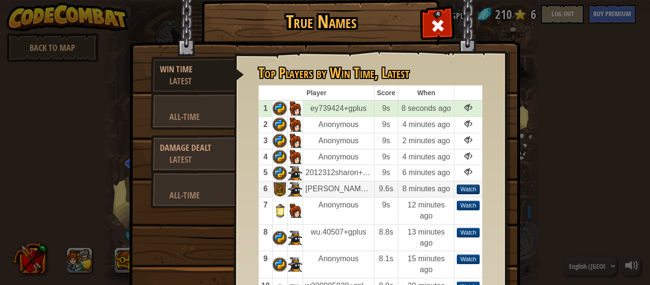
click at [465, 188] on div "Watch" at bounding box center [468, 190] width 23 height 10
click at [436, 29] on span at bounding box center [437, 25] width 15 height 15
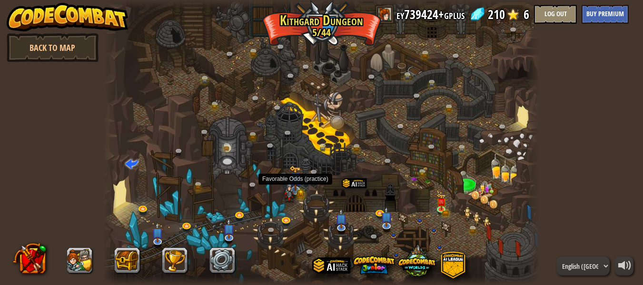
click at [291, 187] on img at bounding box center [289, 190] width 11 height 23
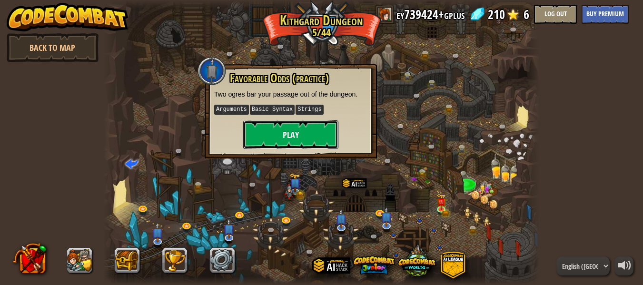
click at [274, 140] on button "Play" at bounding box center [290, 134] width 95 height 29
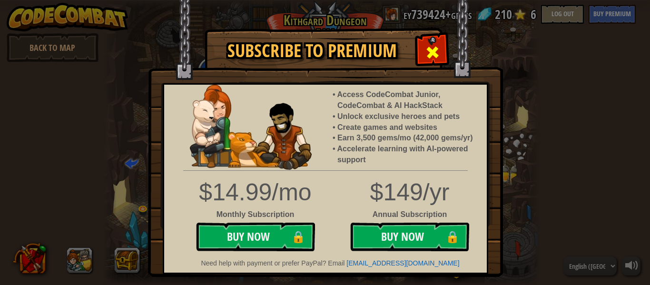
click at [432, 59] on span at bounding box center [432, 52] width 15 height 15
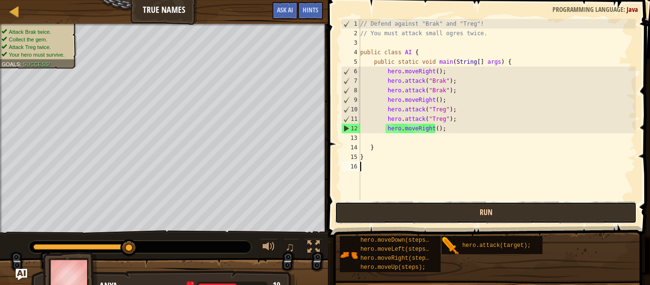
click at [426, 218] on button "Run" at bounding box center [486, 213] width 302 height 22
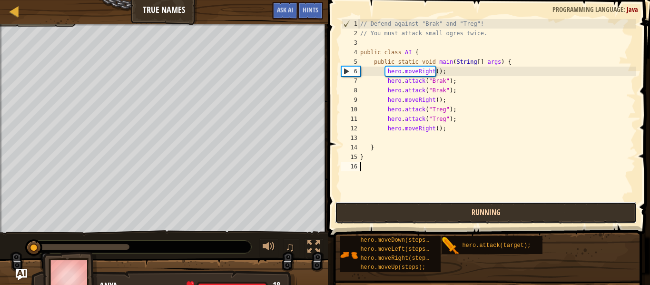
click at [427, 219] on button "Running" at bounding box center [486, 213] width 302 height 22
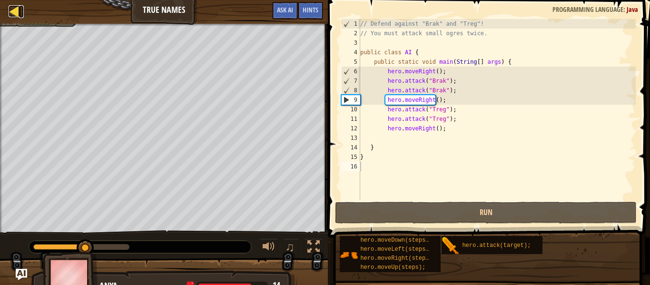
click at [13, 10] on div at bounding box center [15, 11] width 12 height 12
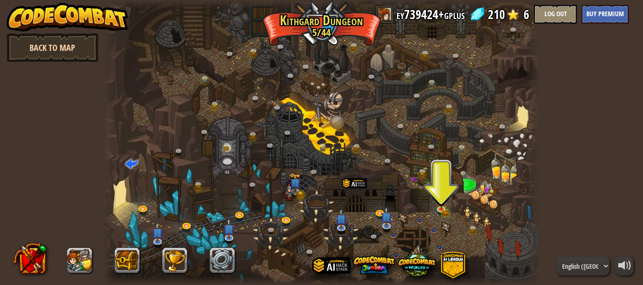
click at [60, 48] on link "Back to Map" at bounding box center [53, 47] width 92 height 29
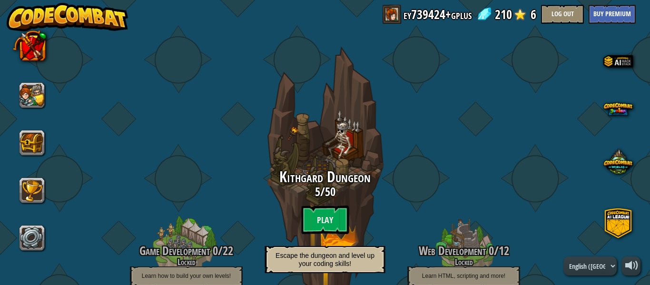
click at [30, 129] on div at bounding box center [32, 143] width 38 height 228
click at [32, 143] on button at bounding box center [33, 143] width 26 height 26
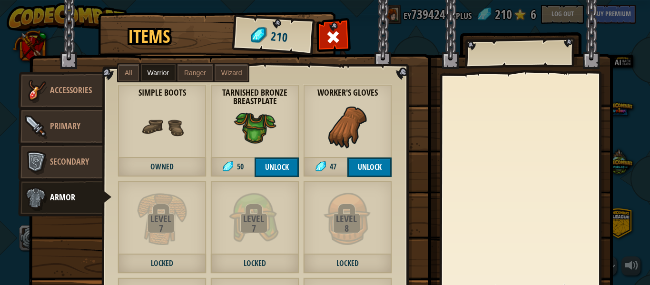
click at [628, 78] on div "Items 210 Misc Accessories Primary Secondary Armor All Warrior Ranger Wizard Le…" at bounding box center [325, 142] width 650 height 285
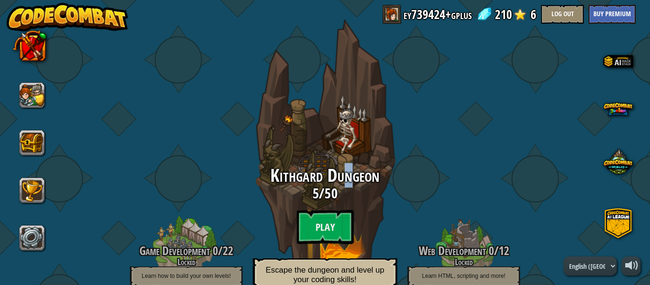
click at [345, 170] on span "Kithgard Dungeon" at bounding box center [324, 175] width 109 height 25
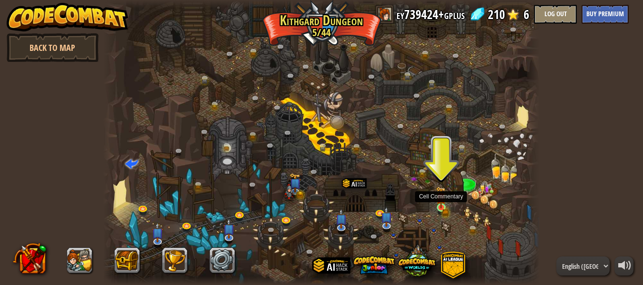
click at [438, 208] on img at bounding box center [441, 198] width 10 height 22
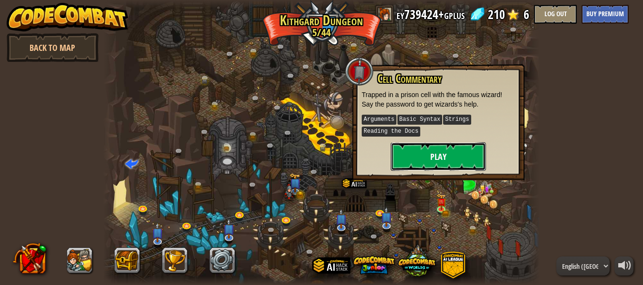
click at [433, 163] on button "Play" at bounding box center [438, 156] width 95 height 29
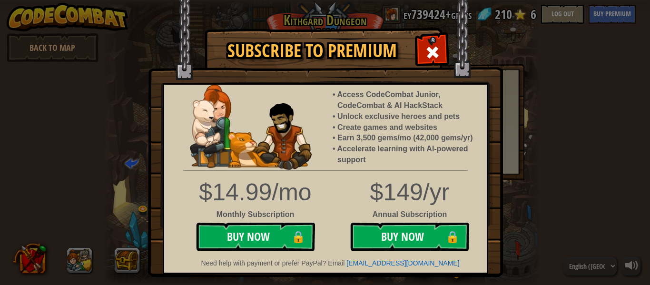
click at [427, 49] on span at bounding box center [432, 52] width 15 height 15
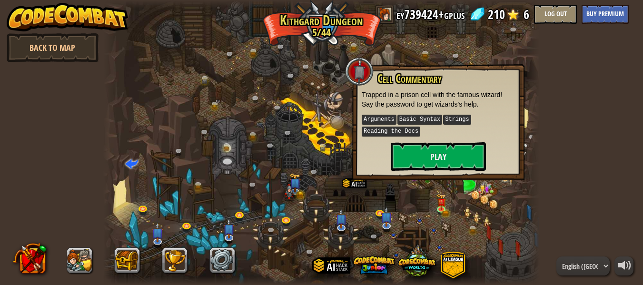
click at [309, 205] on div at bounding box center [321, 142] width 436 height 285
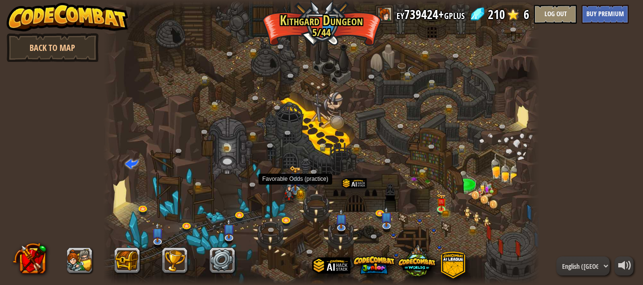
click at [291, 197] on img at bounding box center [289, 190] width 11 height 23
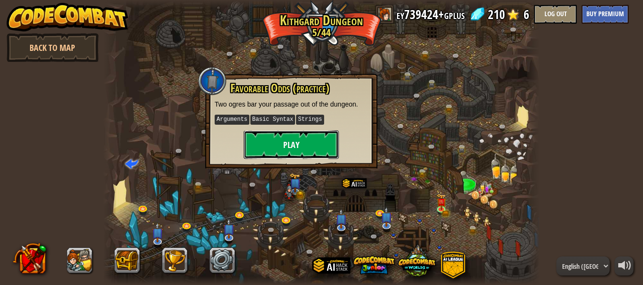
click at [275, 146] on button "Play" at bounding box center [291, 144] width 95 height 29
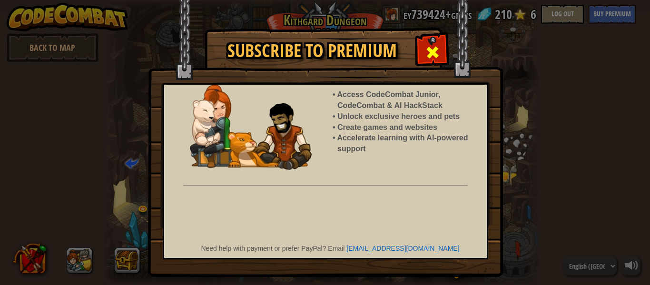
click at [421, 58] on div at bounding box center [432, 51] width 30 height 30
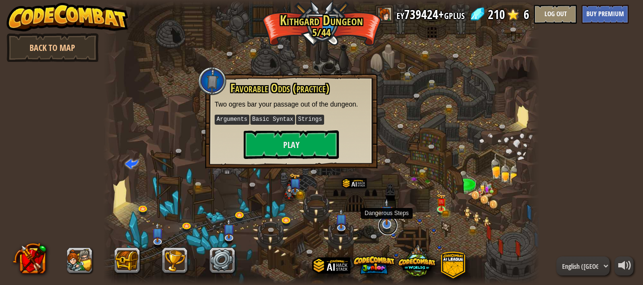
click at [391, 229] on link at bounding box center [387, 225] width 19 height 19
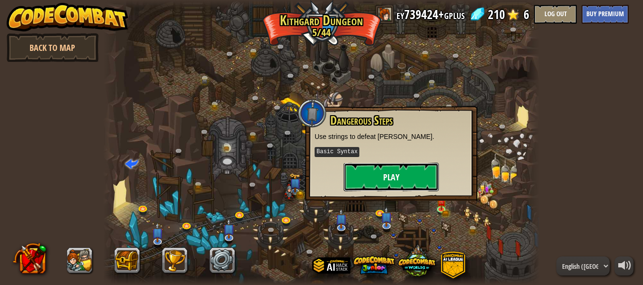
click at [386, 184] on button "Play" at bounding box center [391, 177] width 95 height 29
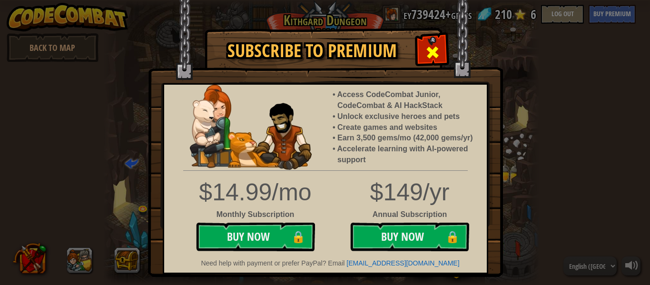
click at [431, 55] on span at bounding box center [432, 52] width 15 height 15
